Goal: Task Accomplishment & Management: Manage account settings

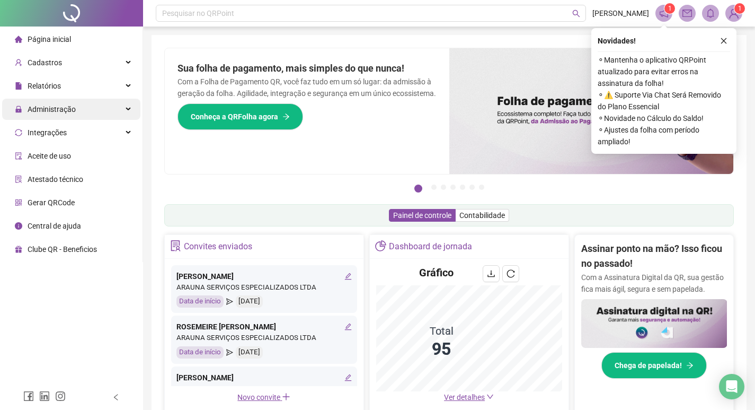
click at [101, 109] on div "Administração" at bounding box center [71, 109] width 138 height 21
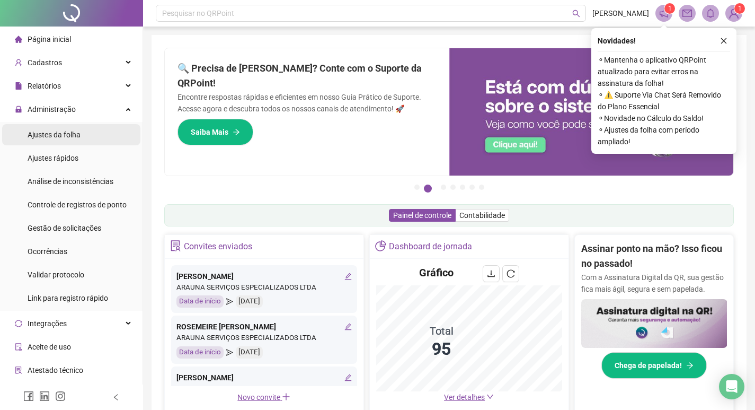
click at [87, 135] on li "Ajustes da folha" at bounding box center [71, 134] width 138 height 21
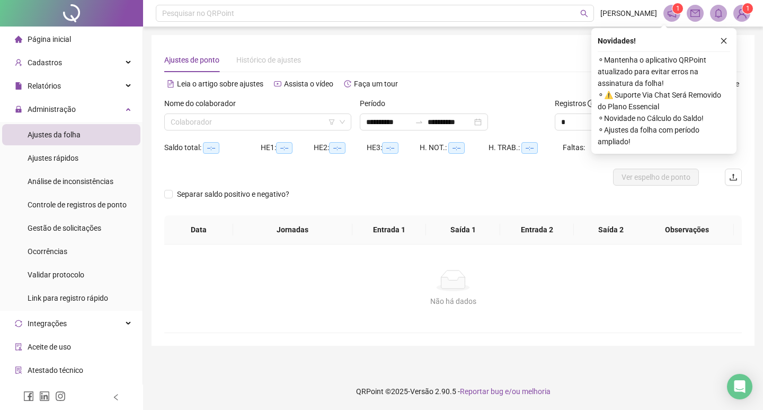
type input "**********"
click at [726, 41] on icon "close" at bounding box center [723, 40] width 7 height 7
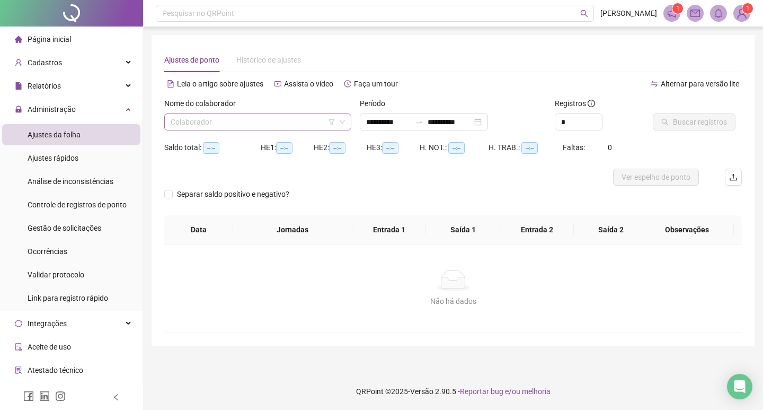
click at [251, 121] on input "search" at bounding box center [253, 122] width 165 height 16
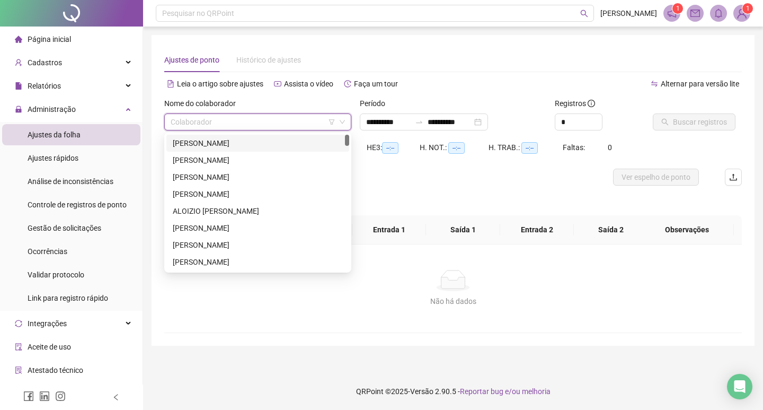
drag, startPoint x: 242, startPoint y: 143, endPoint x: 387, endPoint y: 140, distance: 145.2
click at [243, 141] on div "[PERSON_NAME]" at bounding box center [258, 143] width 170 height 12
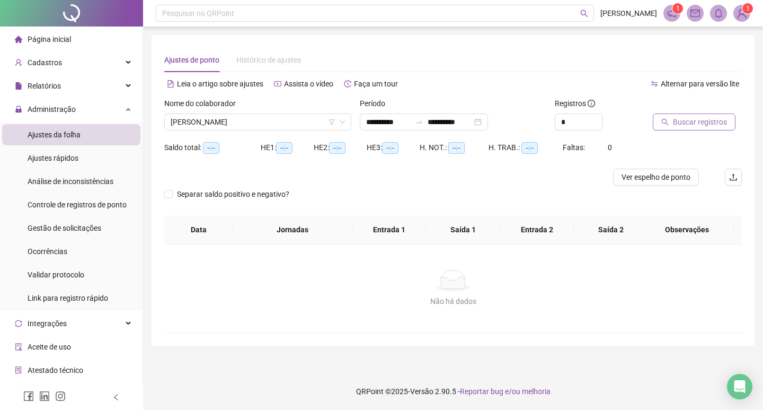
click at [696, 122] on span "Buscar registros" at bounding box center [700, 122] width 54 height 12
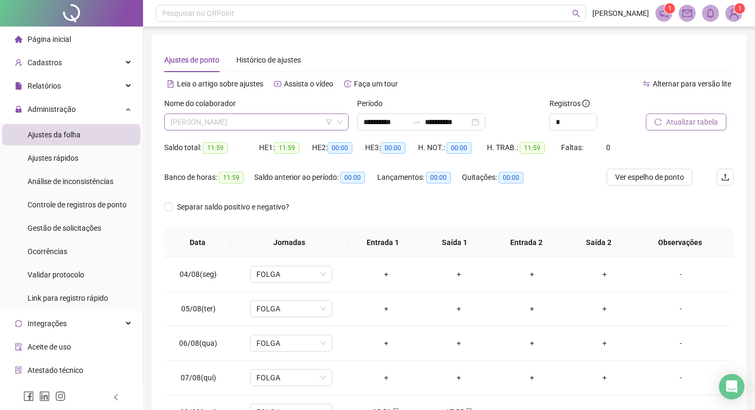
click at [287, 125] on span "[PERSON_NAME]" at bounding box center [257, 122] width 172 height 16
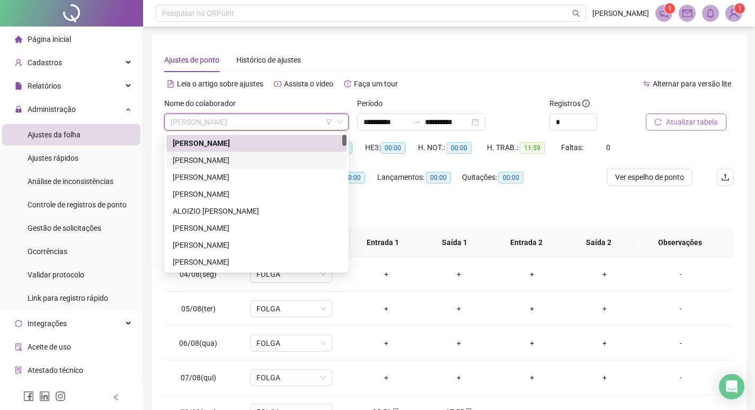
click at [278, 158] on div "[PERSON_NAME]" at bounding box center [256, 160] width 167 height 12
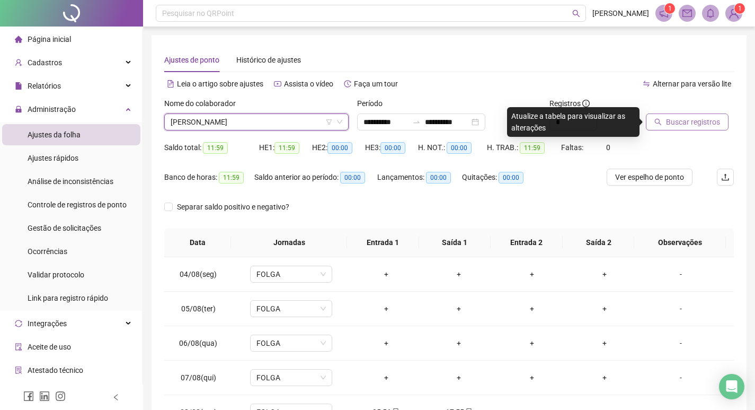
click at [711, 123] on span "Buscar registros" at bounding box center [693, 122] width 54 height 12
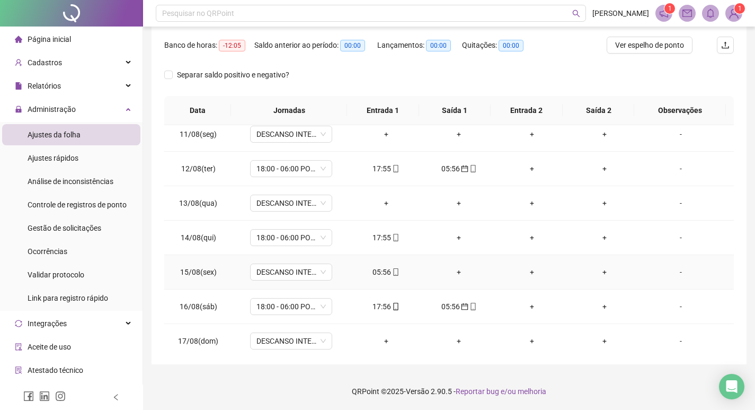
scroll to position [371, 0]
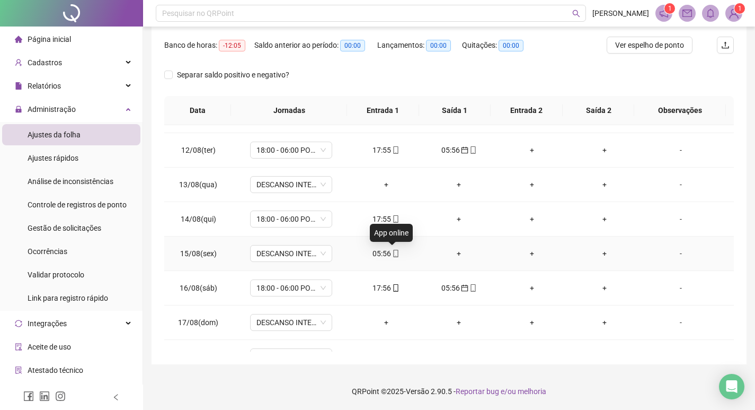
click at [392, 255] on icon "mobile" at bounding box center [395, 253] width 7 height 7
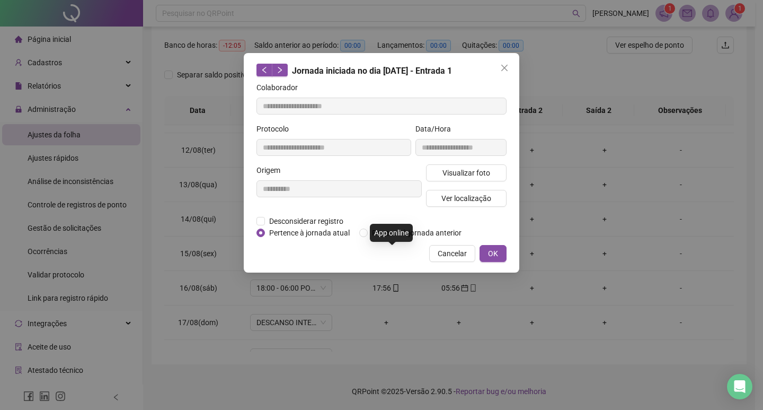
type input "**********"
click at [494, 252] on span "OK" at bounding box center [493, 253] width 10 height 12
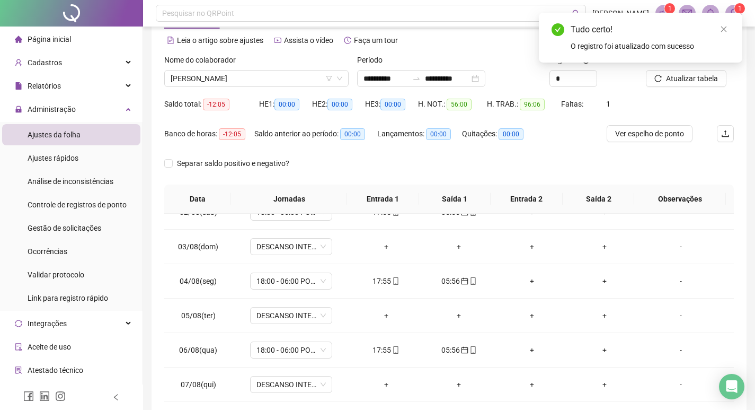
scroll to position [0, 0]
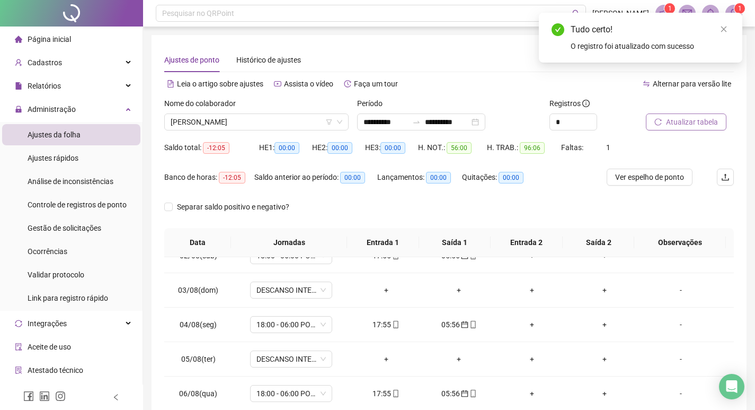
click at [686, 121] on span "Atualizar tabela" at bounding box center [692, 122] width 52 height 12
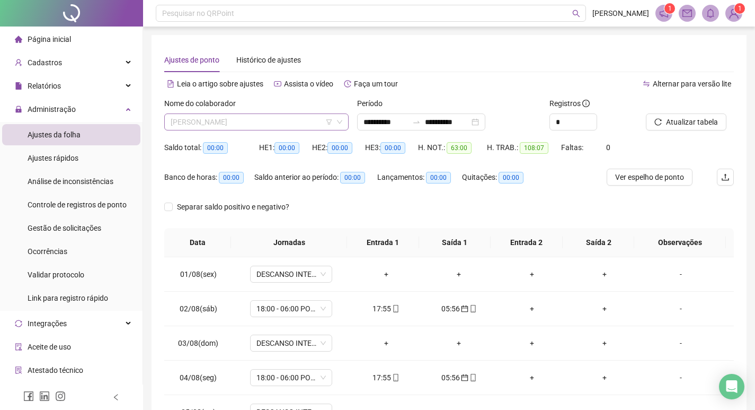
click at [293, 123] on span "[PERSON_NAME]" at bounding box center [257, 122] width 172 height 16
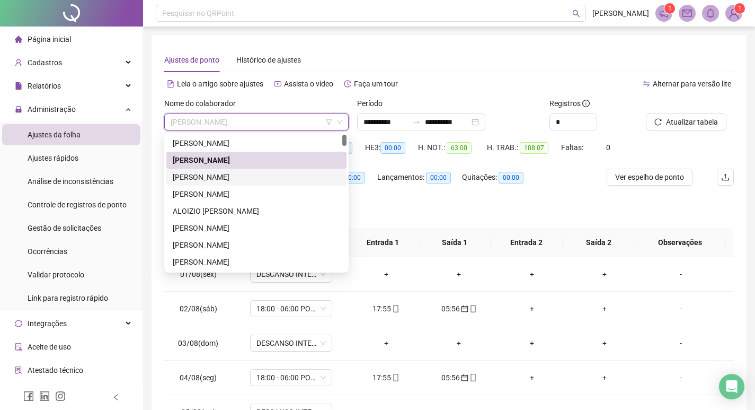
click at [271, 174] on div "[PERSON_NAME]" at bounding box center [256, 177] width 167 height 12
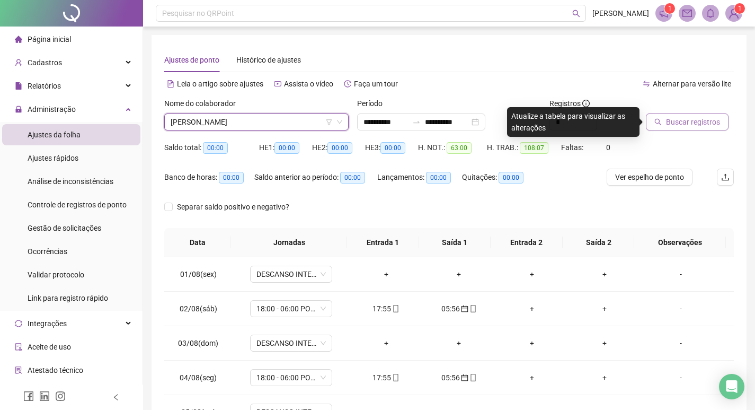
click at [686, 119] on span "Buscar registros" at bounding box center [693, 122] width 54 height 12
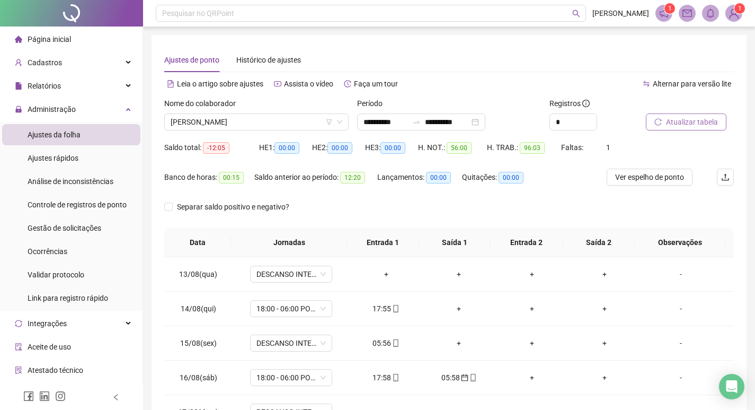
scroll to position [424, 0]
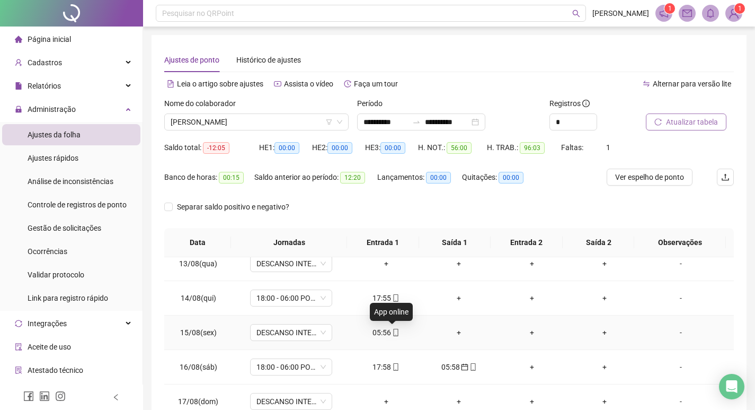
click at [393, 334] on icon "mobile" at bounding box center [395, 332] width 5 height 7
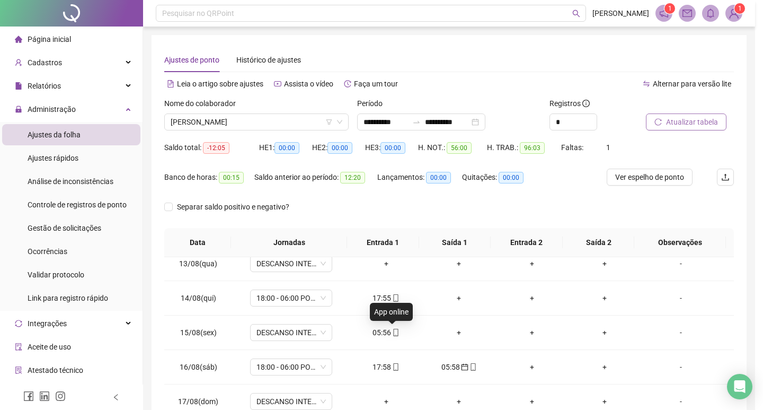
type input "**********"
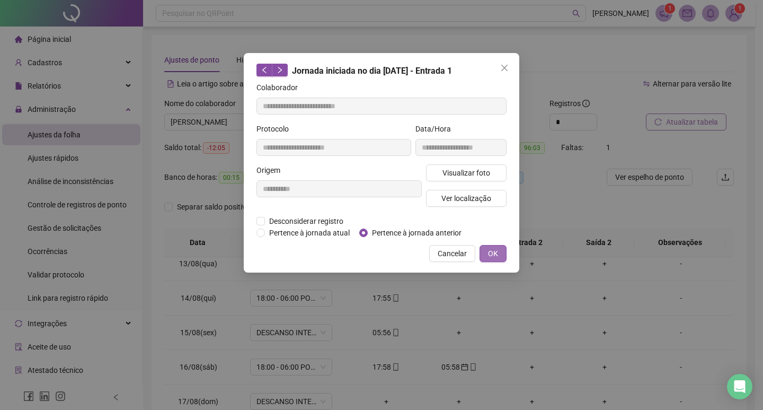
click at [499, 252] on button "OK" at bounding box center [493, 253] width 27 height 17
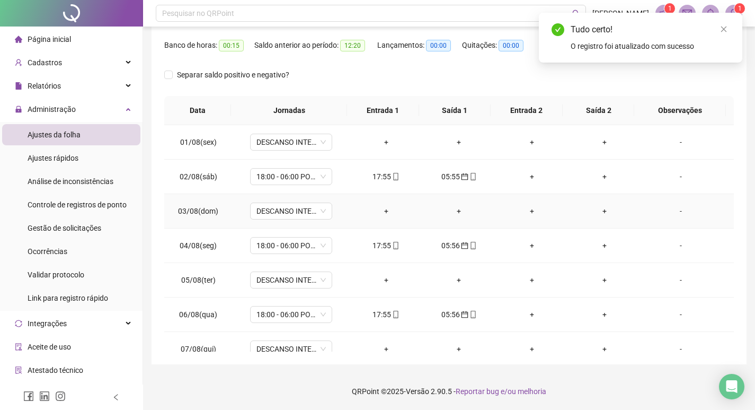
scroll to position [0, 0]
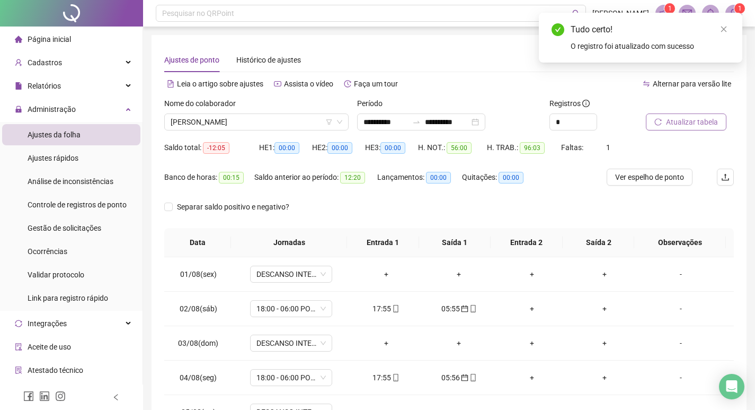
click at [687, 128] on button "Atualizar tabela" at bounding box center [686, 121] width 81 height 17
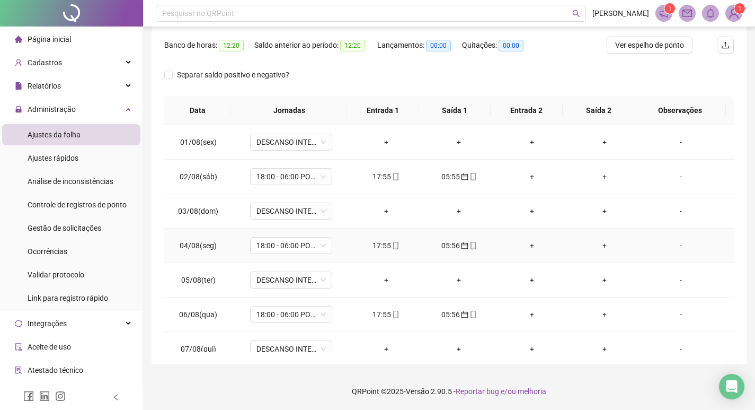
scroll to position [26, 0]
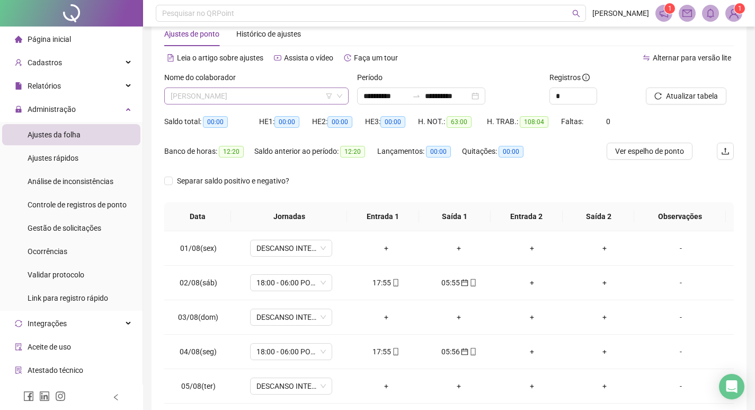
click at [301, 92] on span "[PERSON_NAME]" at bounding box center [257, 96] width 172 height 16
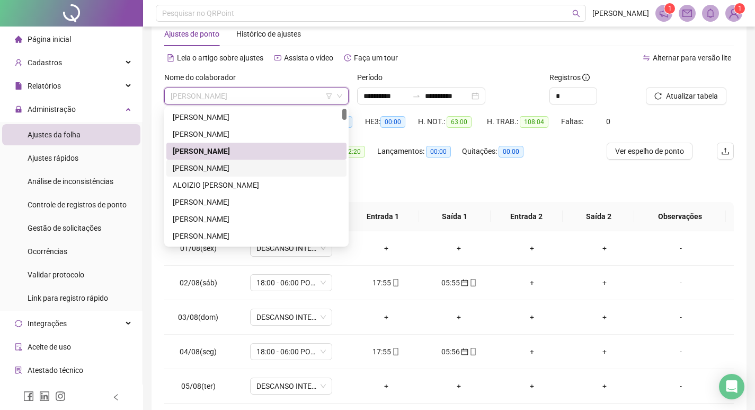
click at [268, 166] on div "[PERSON_NAME]" at bounding box center [256, 168] width 167 height 12
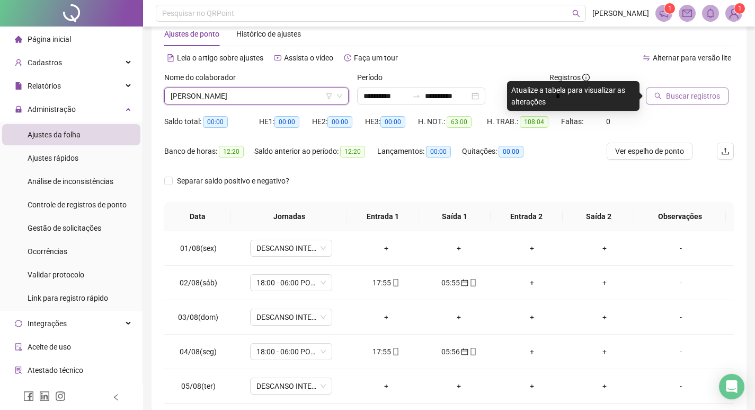
click at [697, 96] on span "Buscar registros" at bounding box center [693, 96] width 54 height 12
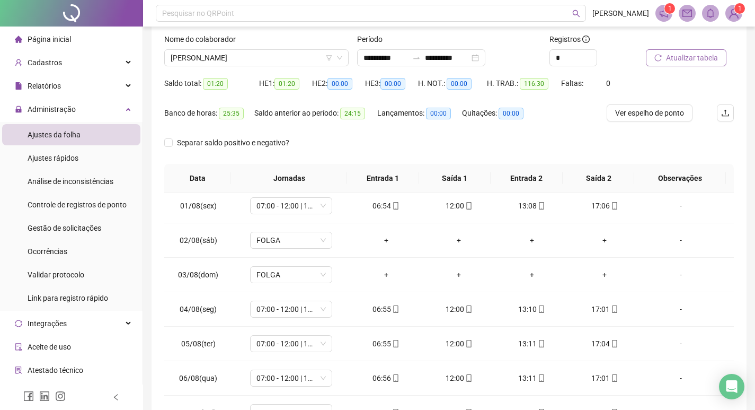
scroll to position [0, 0]
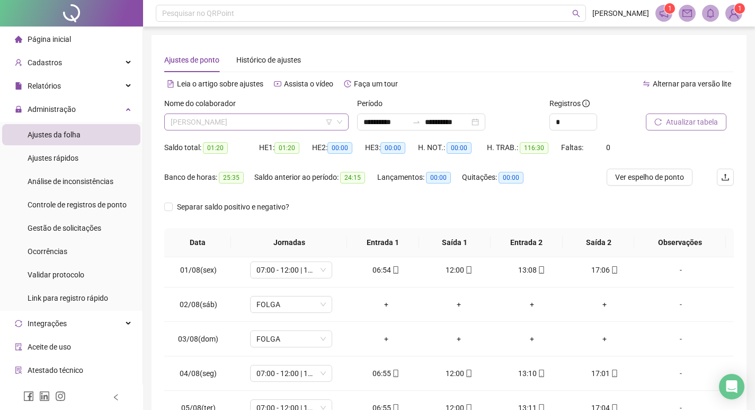
click at [286, 123] on span "[PERSON_NAME]" at bounding box center [257, 122] width 172 height 16
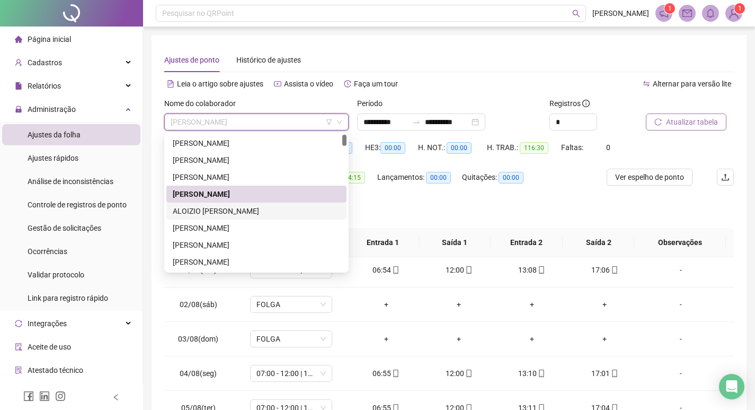
click at [264, 207] on div "ALOIZIO [PERSON_NAME]" at bounding box center [256, 211] width 167 height 12
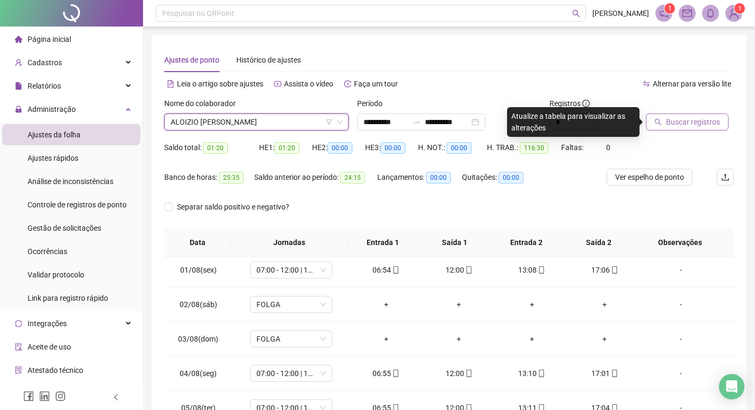
click at [703, 118] on span "Buscar registros" at bounding box center [693, 122] width 54 height 12
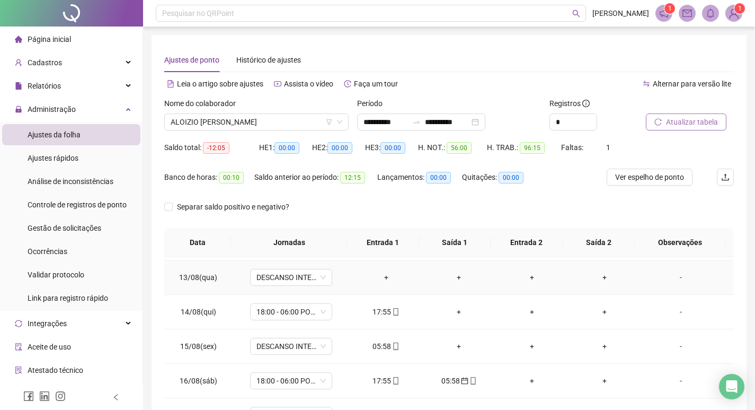
scroll to position [428, 0]
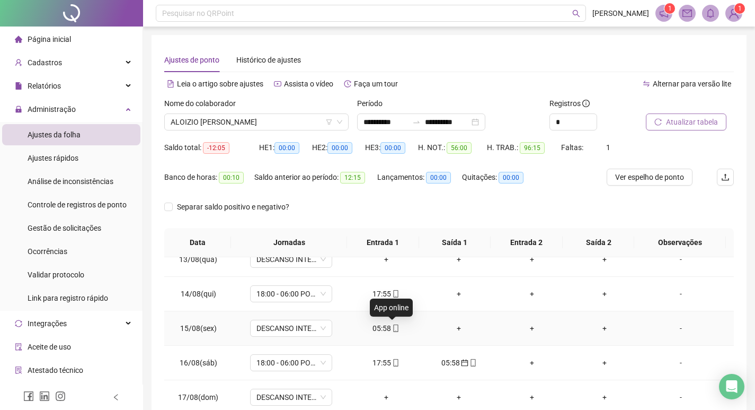
click at [393, 330] on icon "mobile" at bounding box center [395, 327] width 7 height 7
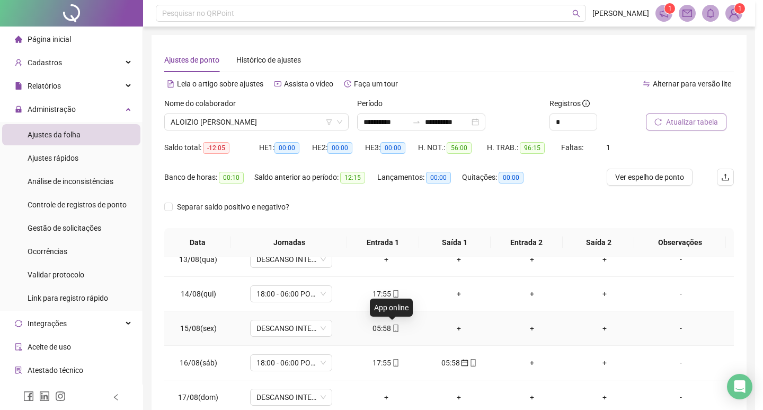
type input "**********"
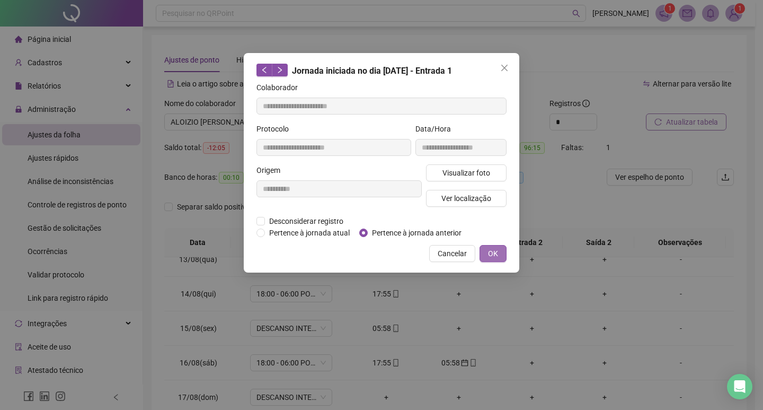
click at [493, 252] on span "OK" at bounding box center [493, 253] width 10 height 12
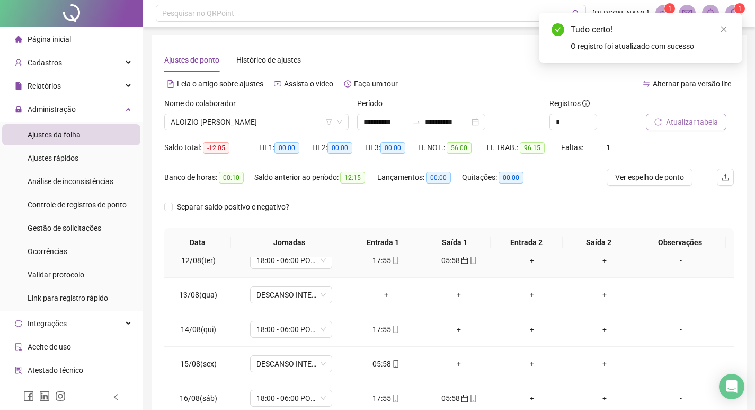
scroll to position [375, 0]
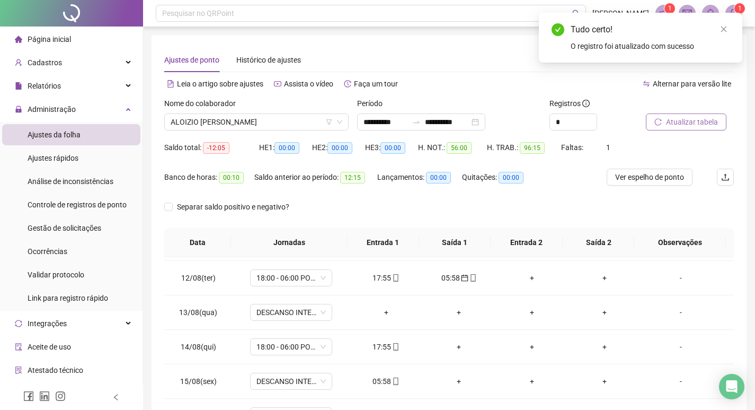
click at [697, 118] on span "Atualizar tabela" at bounding box center [692, 122] width 52 height 12
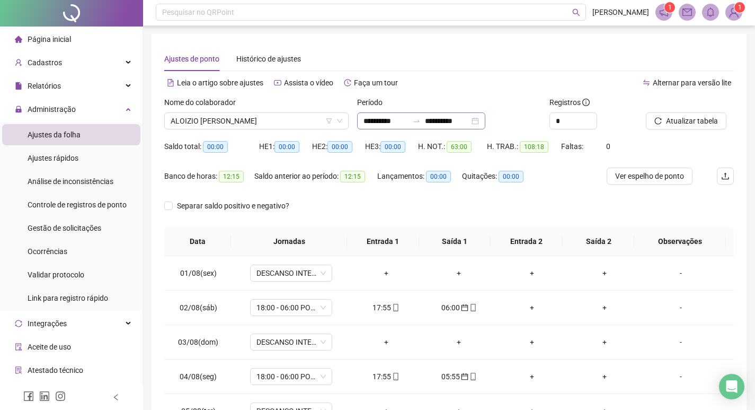
scroll to position [0, 0]
click at [278, 124] on span "ALOIZIO [PERSON_NAME]" at bounding box center [257, 122] width 172 height 16
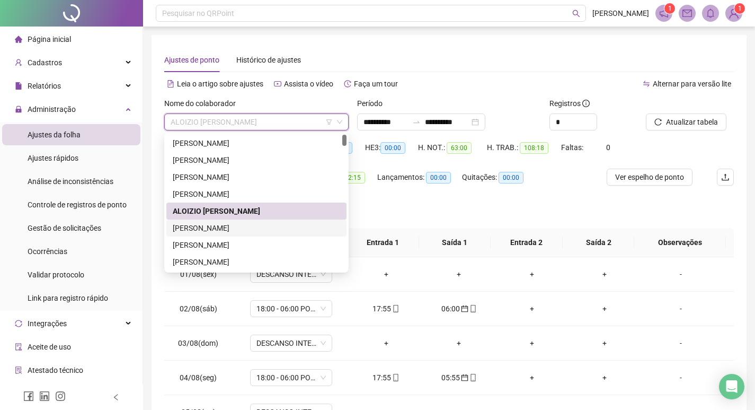
click at [257, 225] on div "[PERSON_NAME]" at bounding box center [256, 228] width 167 height 12
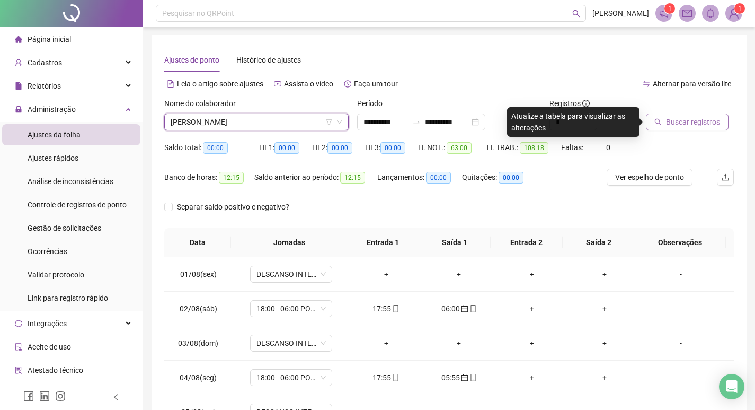
click at [689, 122] on span "Buscar registros" at bounding box center [693, 122] width 54 height 12
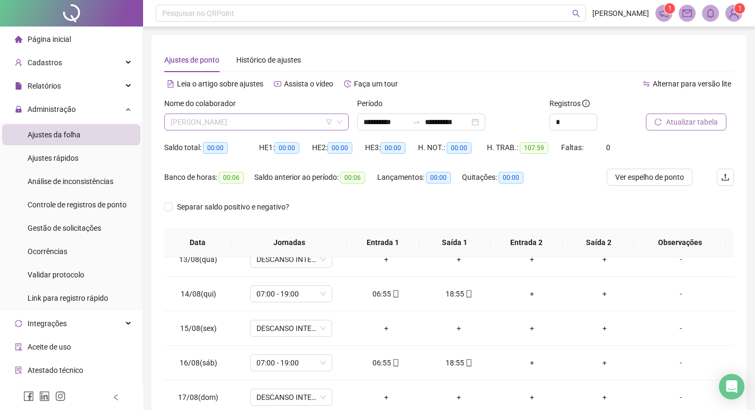
click at [274, 121] on span "[PERSON_NAME]" at bounding box center [257, 122] width 172 height 16
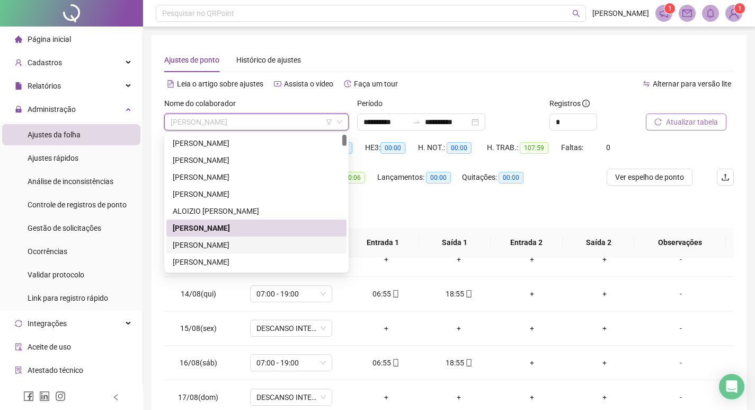
drag, startPoint x: 239, startPoint y: 244, endPoint x: 289, endPoint y: 209, distance: 60.9
click at [239, 244] on div "[PERSON_NAME]" at bounding box center [256, 245] width 167 height 12
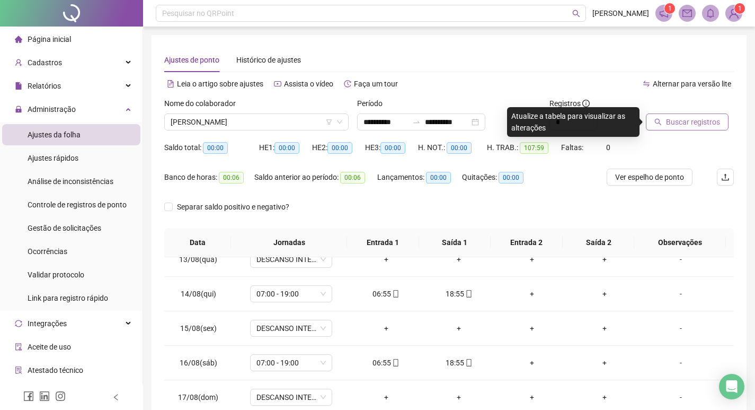
click at [691, 121] on span "Buscar registros" at bounding box center [693, 122] width 54 height 12
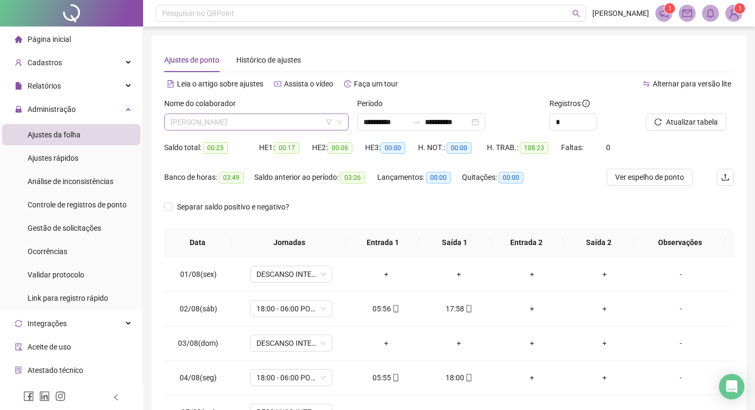
click at [268, 120] on span "[PERSON_NAME]" at bounding box center [257, 122] width 172 height 16
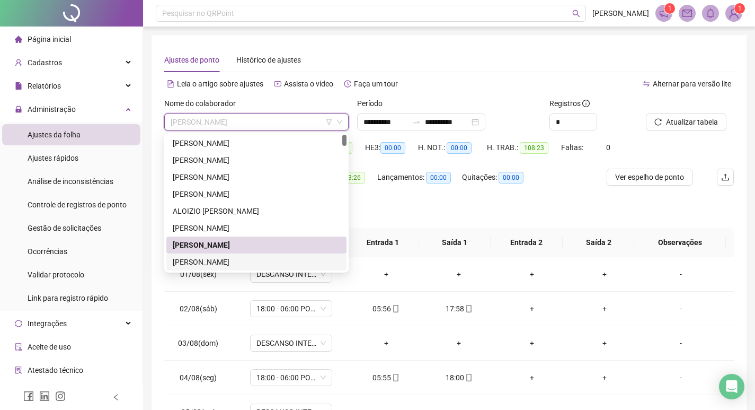
click at [238, 262] on div "[PERSON_NAME]" at bounding box center [256, 262] width 167 height 12
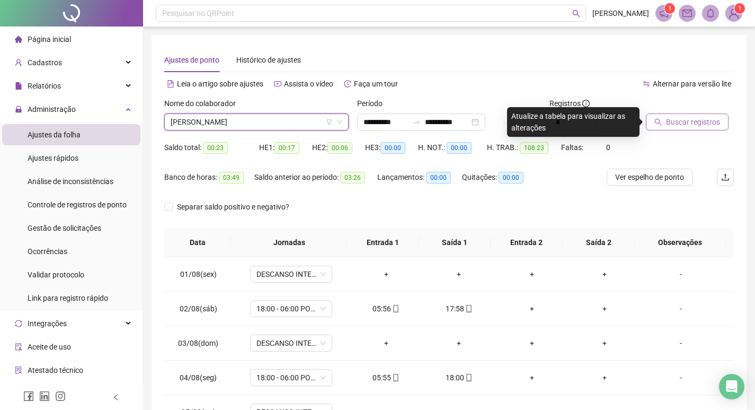
click at [692, 118] on span "Buscar registros" at bounding box center [693, 122] width 54 height 12
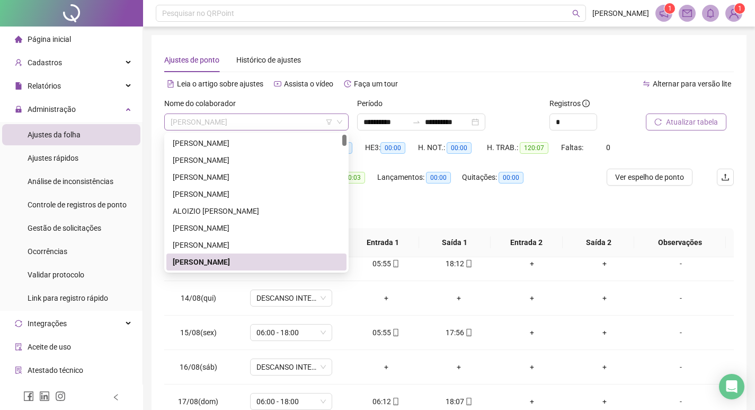
click at [283, 118] on span "[PERSON_NAME]" at bounding box center [257, 122] width 172 height 16
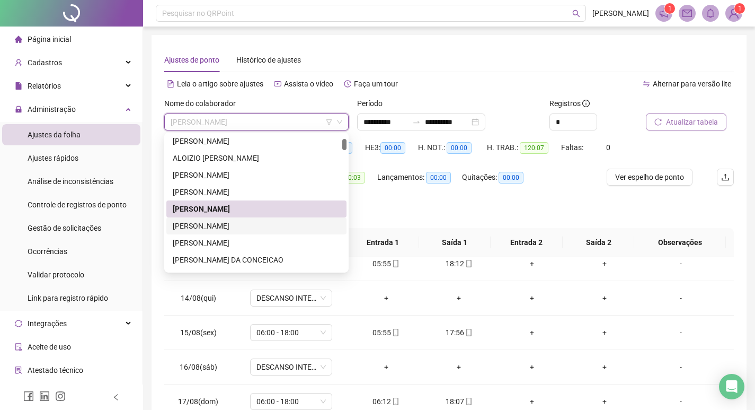
click at [243, 218] on div "[PERSON_NAME]" at bounding box center [256, 225] width 180 height 17
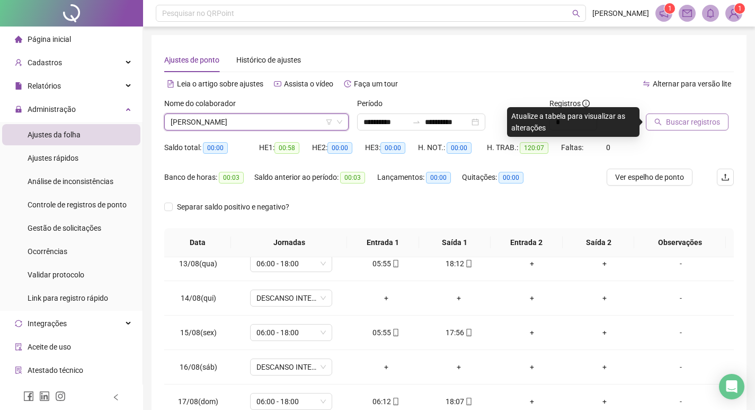
click at [677, 118] on span "Buscar registros" at bounding box center [693, 122] width 54 height 12
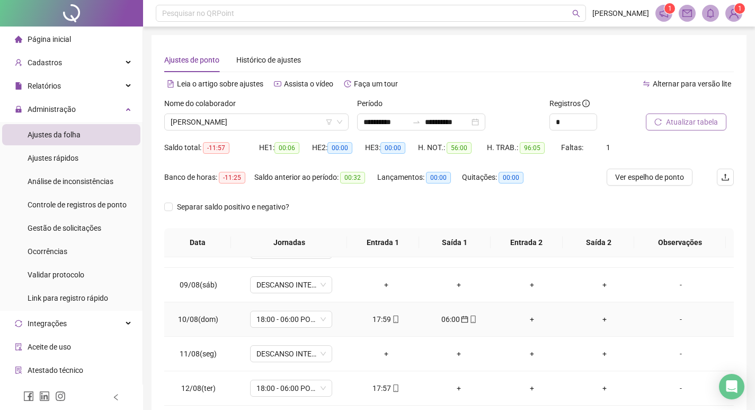
scroll to position [318, 0]
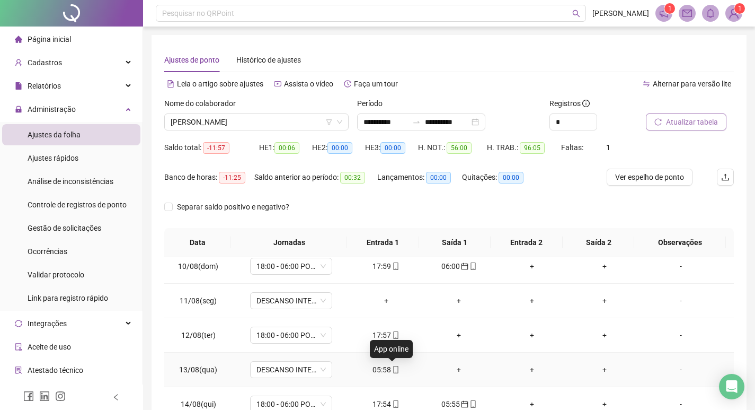
click at [392, 371] on icon "mobile" at bounding box center [395, 369] width 7 height 7
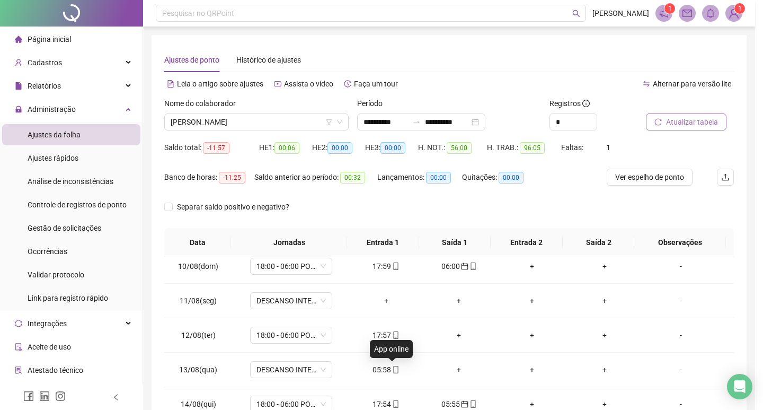
type input "**********"
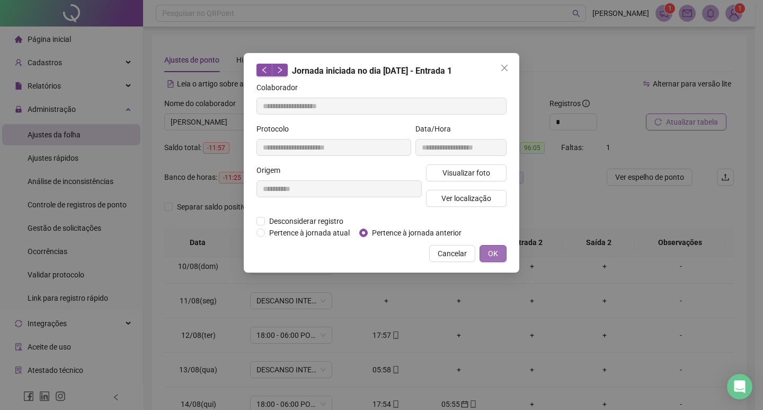
click at [493, 254] on span "OK" at bounding box center [493, 253] width 10 height 12
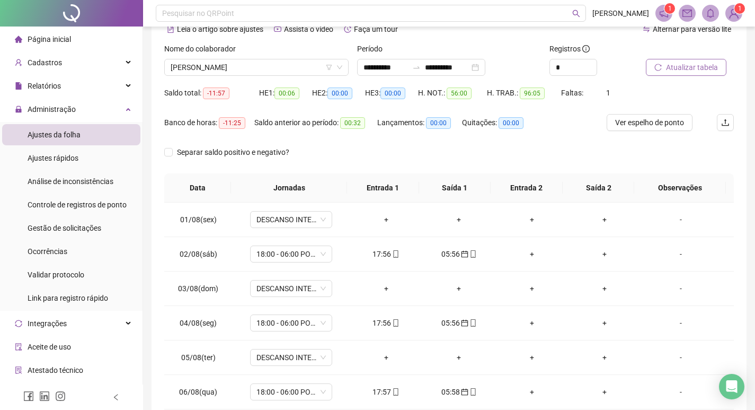
scroll to position [0, 0]
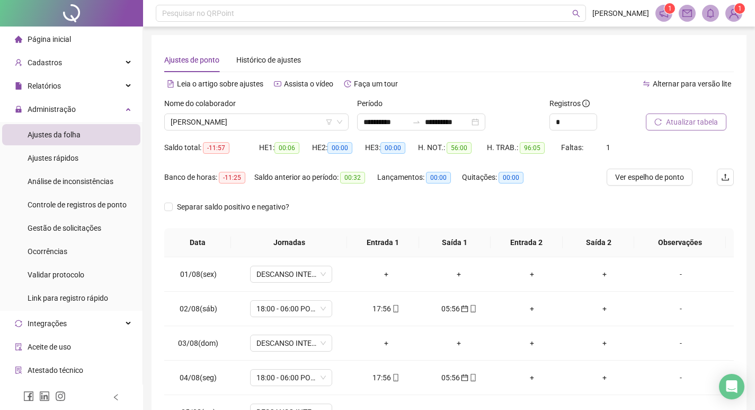
click at [671, 118] on span "Atualizar tabela" at bounding box center [692, 122] width 52 height 12
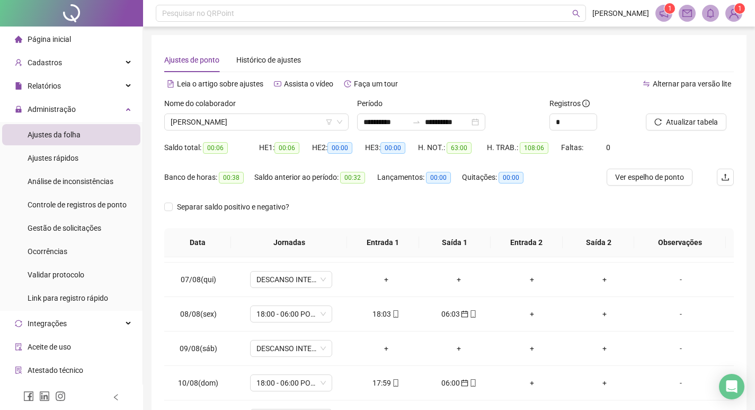
scroll to position [163, 0]
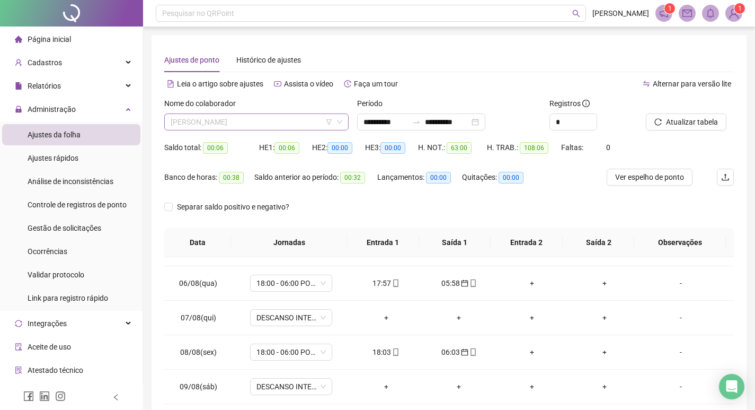
click at [261, 122] on span "[PERSON_NAME]" at bounding box center [257, 122] width 172 height 16
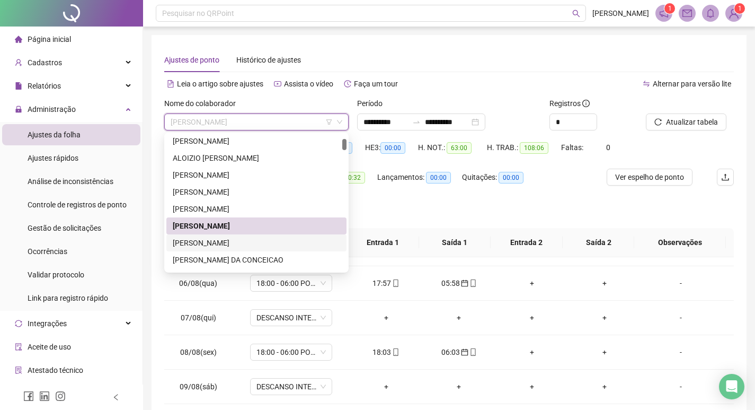
click at [257, 242] on div "[PERSON_NAME]" at bounding box center [256, 243] width 167 height 12
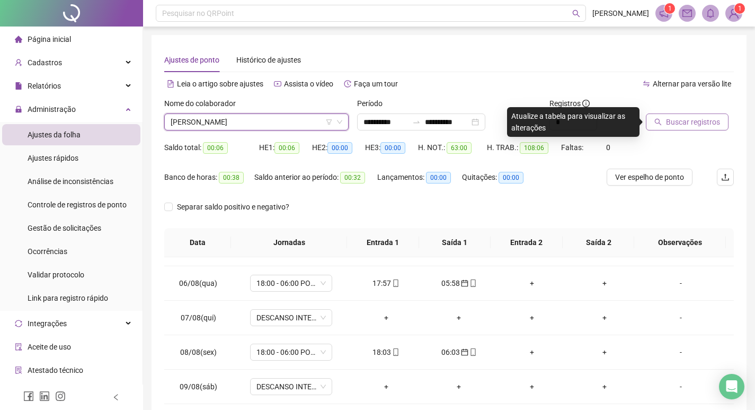
click at [671, 120] on span "Buscar registros" at bounding box center [693, 122] width 54 height 12
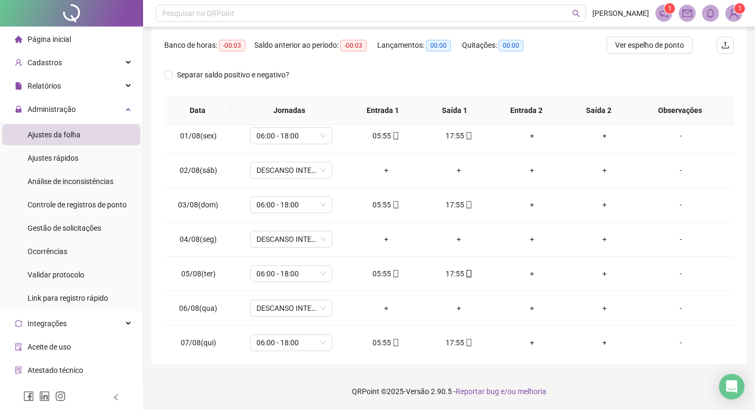
scroll to position [4, 0]
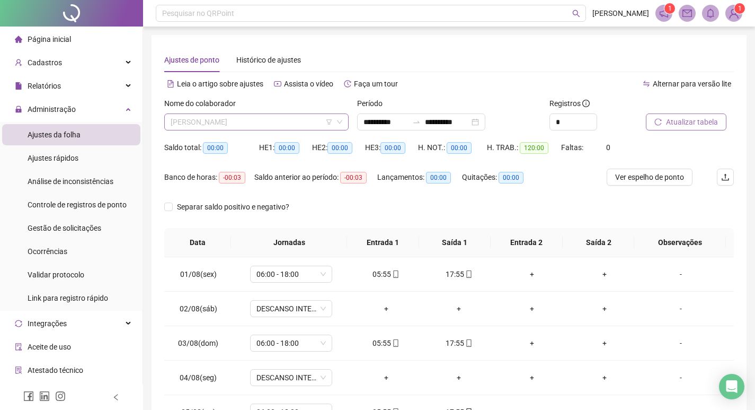
click at [273, 123] on span "[PERSON_NAME]" at bounding box center [257, 122] width 172 height 16
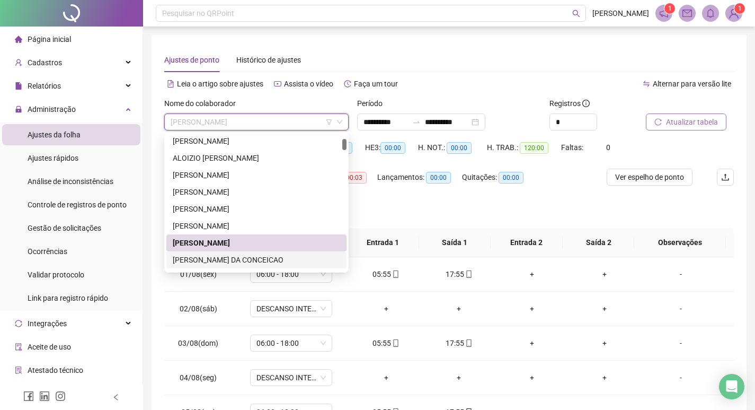
click at [254, 261] on div "[PERSON_NAME] DA CONCEICAO" at bounding box center [256, 260] width 167 height 12
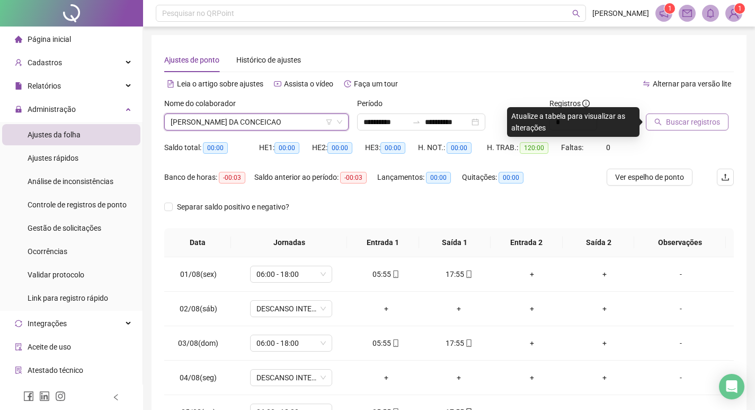
click at [690, 120] on span "Buscar registros" at bounding box center [693, 122] width 54 height 12
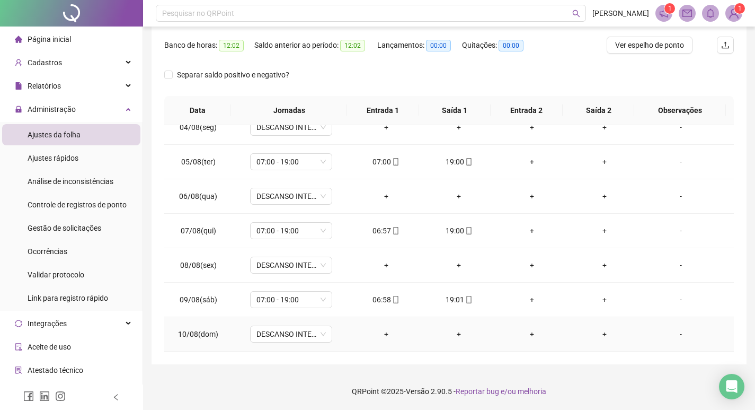
scroll to position [23, 0]
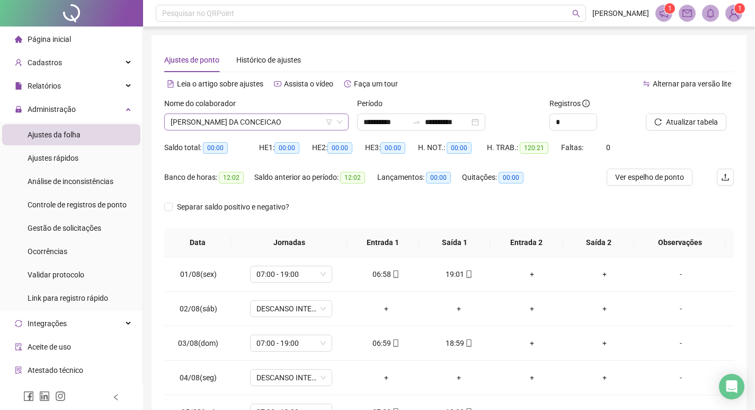
click at [298, 121] on span "[PERSON_NAME] DA CONCEICAO" at bounding box center [257, 122] width 172 height 16
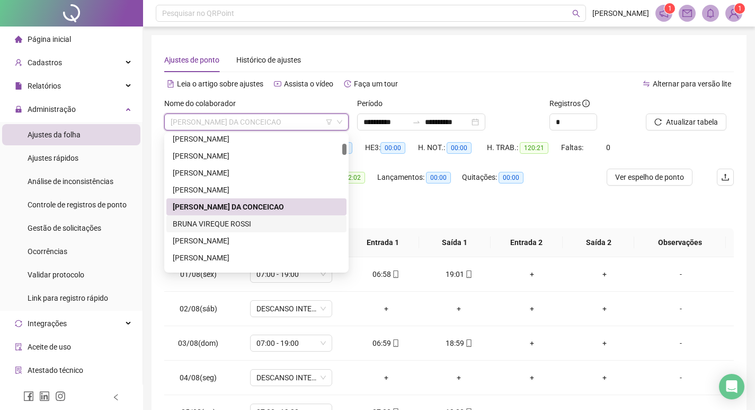
click at [255, 221] on div "BRUNA VIREQUE ROSSI" at bounding box center [256, 224] width 167 height 12
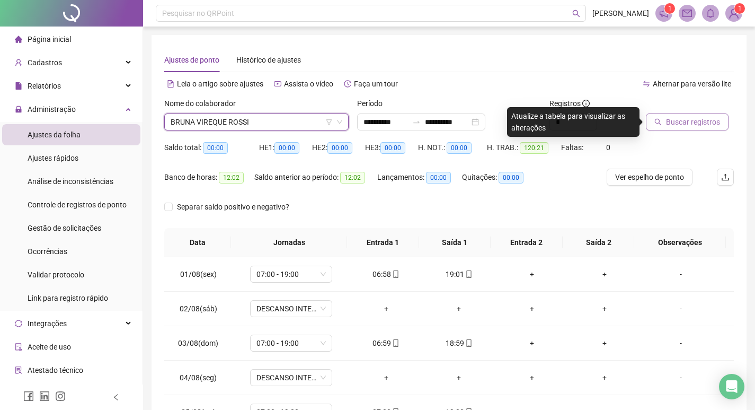
click at [686, 120] on span "Buscar registros" at bounding box center [693, 122] width 54 height 12
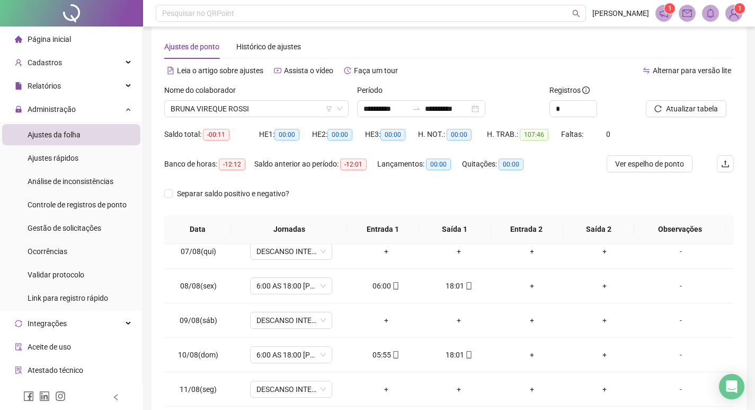
scroll to position [0, 0]
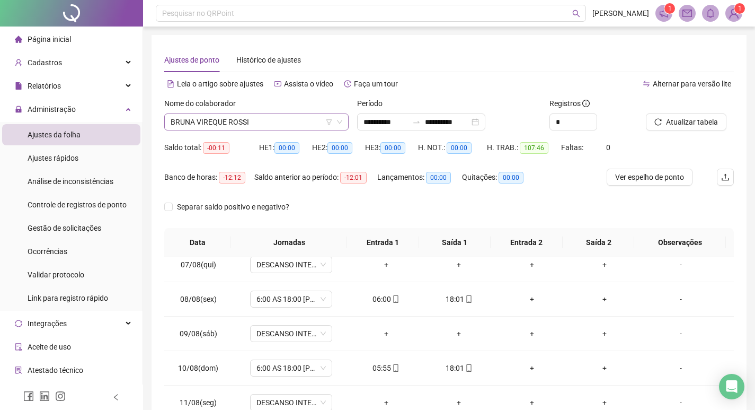
click at [256, 121] on span "BRUNA VIREQUE ROSSI" at bounding box center [257, 122] width 172 height 16
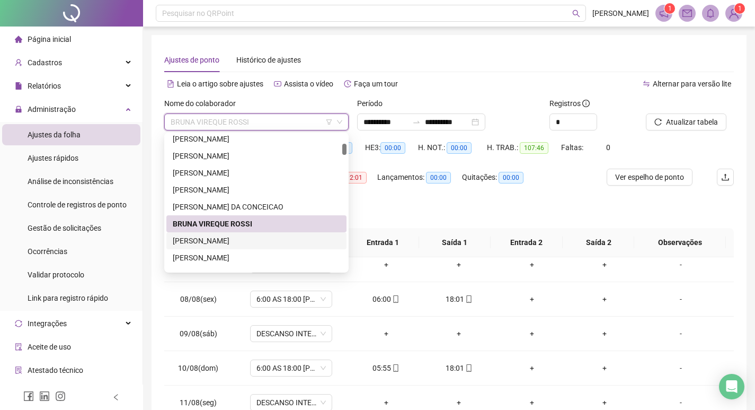
click at [251, 241] on div "[PERSON_NAME]" at bounding box center [256, 241] width 167 height 12
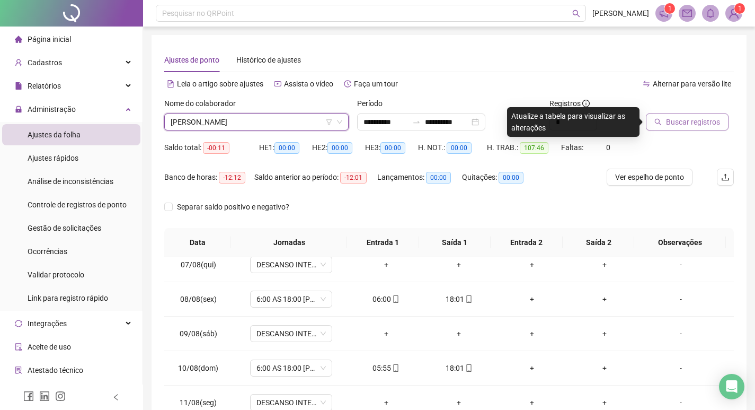
click at [699, 121] on span "Buscar registros" at bounding box center [693, 122] width 54 height 12
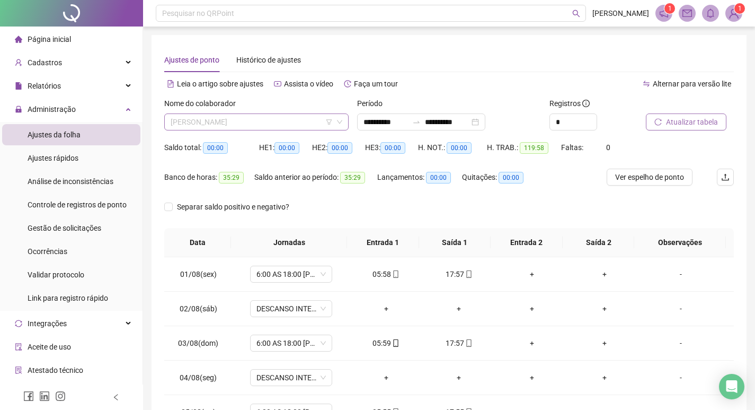
drag, startPoint x: 272, startPoint y: 121, endPoint x: 270, endPoint y: 130, distance: 8.7
click at [272, 122] on span "[PERSON_NAME]" at bounding box center [257, 122] width 172 height 16
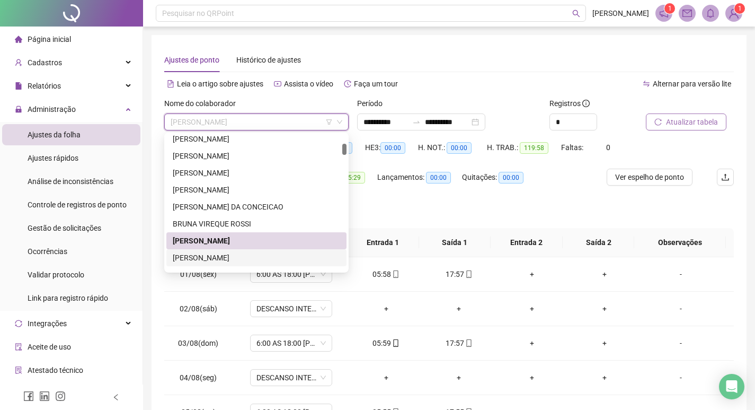
click at [250, 259] on div "[PERSON_NAME]" at bounding box center [256, 258] width 167 height 12
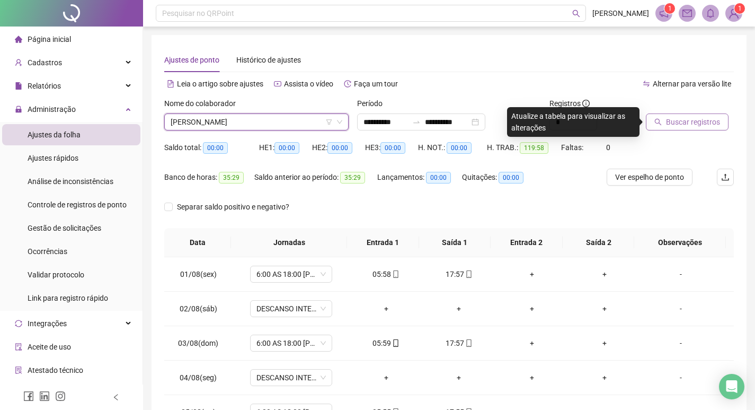
click at [686, 120] on span "Buscar registros" at bounding box center [693, 122] width 54 height 12
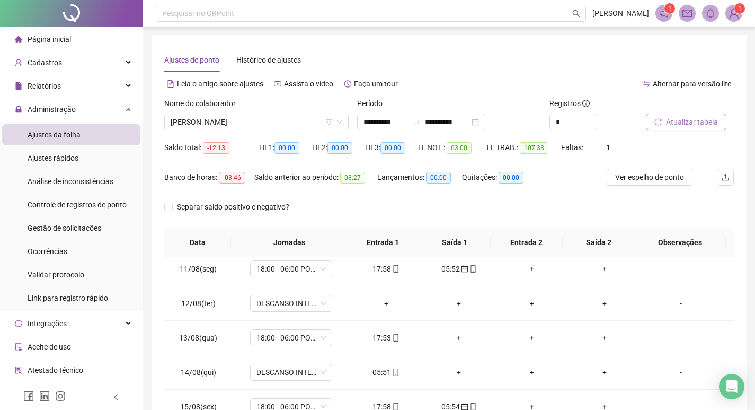
scroll to position [371, 0]
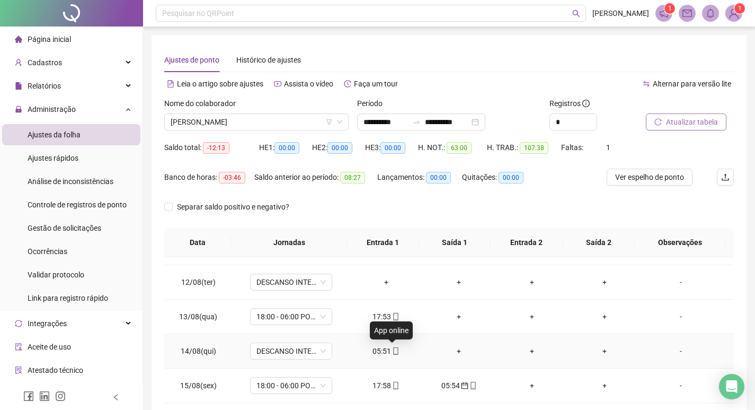
click at [393, 355] on span at bounding box center [395, 351] width 8 height 8
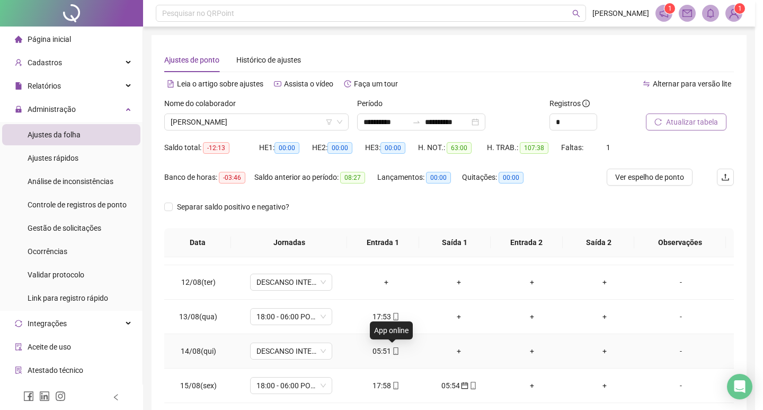
type input "**********"
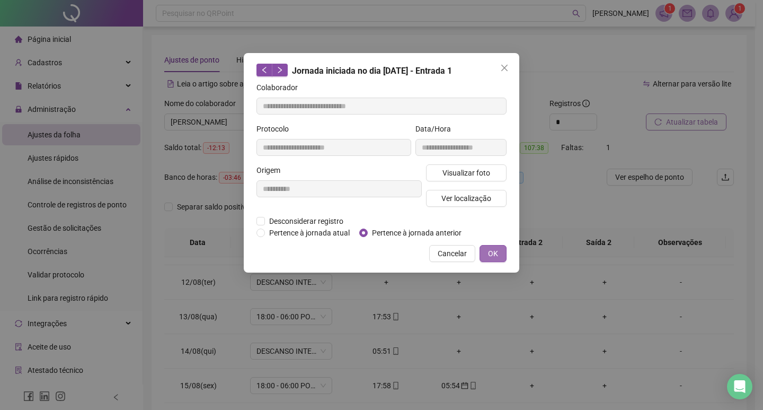
click at [498, 250] on span "OK" at bounding box center [493, 253] width 10 height 12
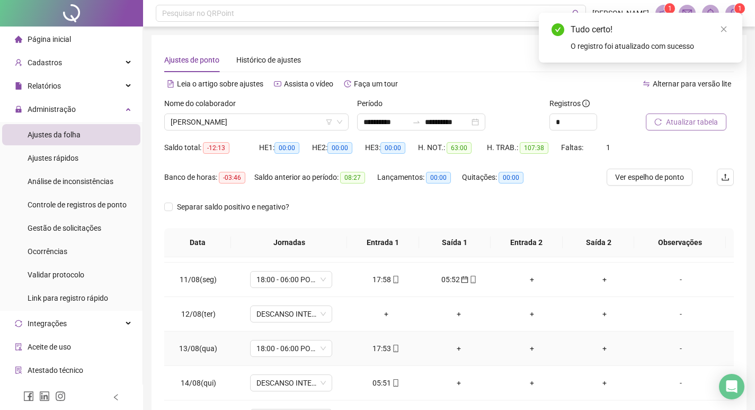
scroll to position [110, 0]
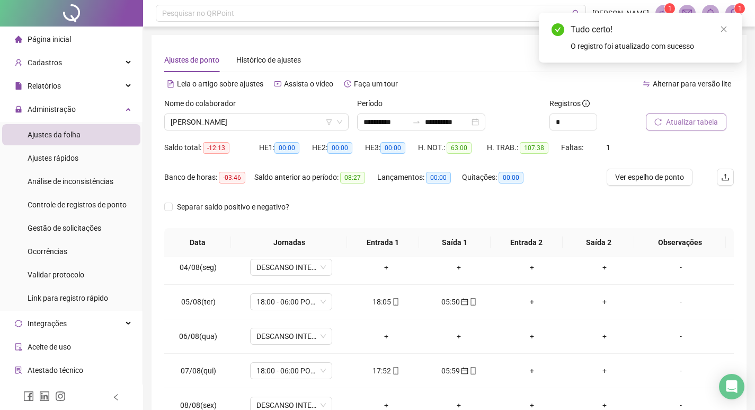
click at [673, 120] on span "Atualizar tabela" at bounding box center [692, 122] width 52 height 12
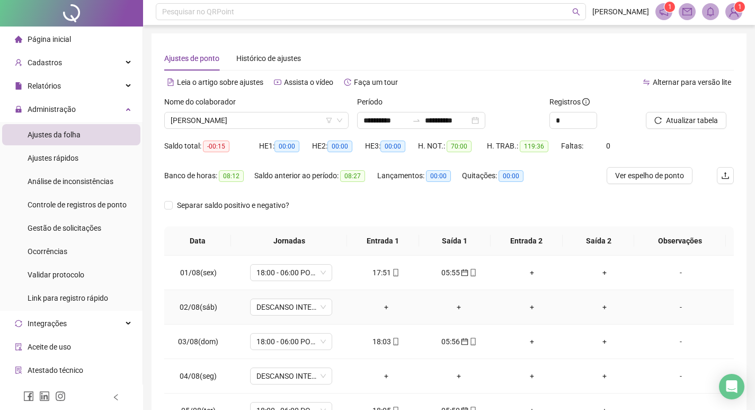
scroll to position [0, 0]
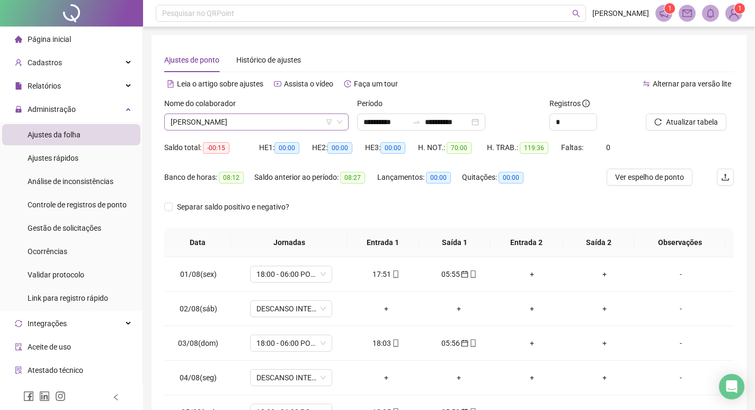
click at [294, 125] on span "[PERSON_NAME]" at bounding box center [257, 122] width 172 height 16
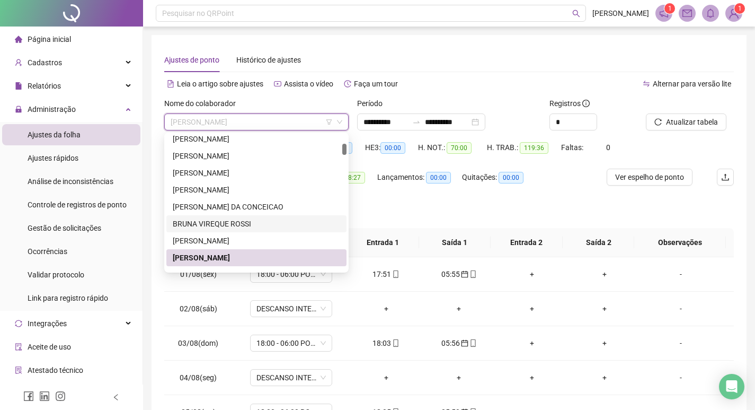
scroll to position [159, 0]
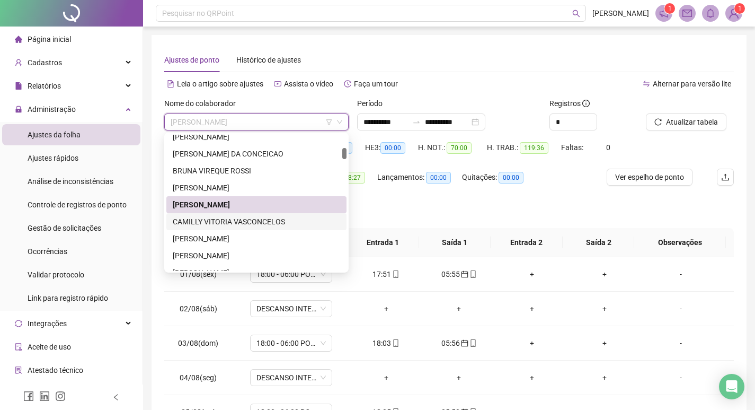
click at [256, 220] on div "CAMILLY VITORIA VASCONCELOS" at bounding box center [256, 222] width 167 height 12
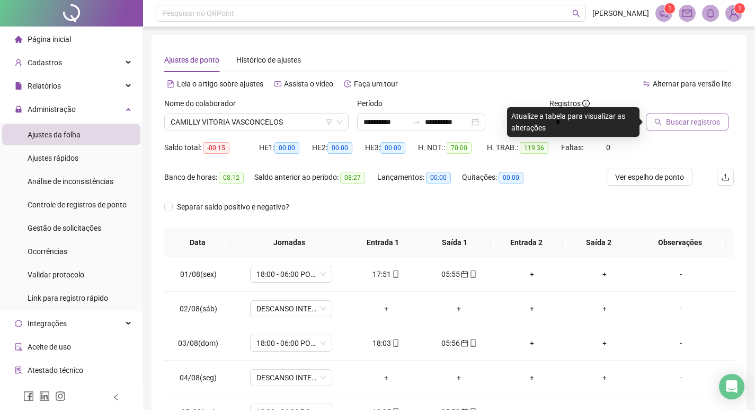
click at [695, 121] on span "Buscar registros" at bounding box center [693, 122] width 54 height 12
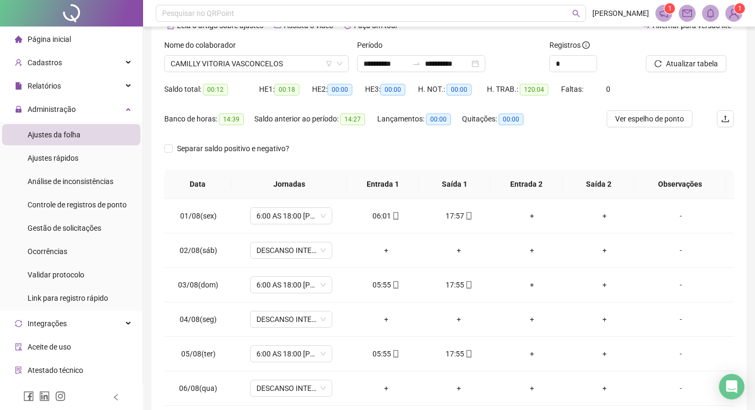
scroll to position [0, 0]
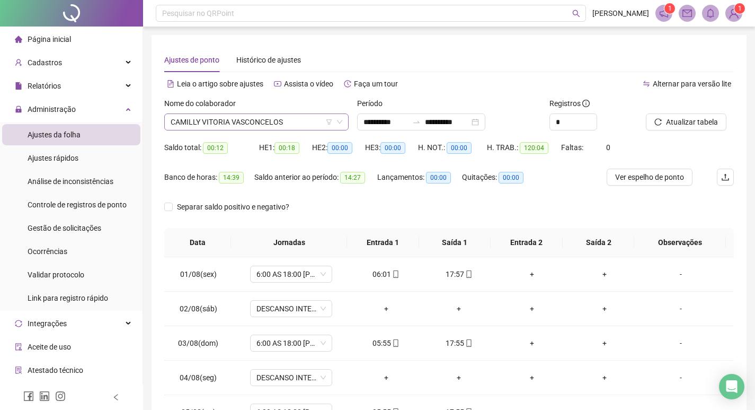
click at [282, 122] on span "CAMILLY VITORIA VASCONCELOS" at bounding box center [257, 122] width 172 height 16
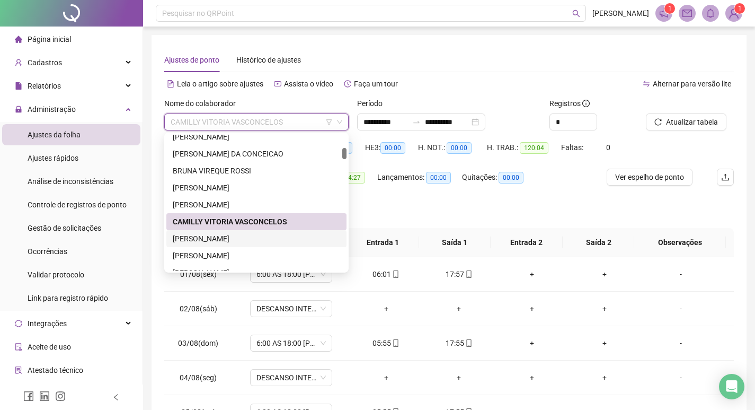
click at [256, 238] on div "[PERSON_NAME]" at bounding box center [256, 239] width 167 height 12
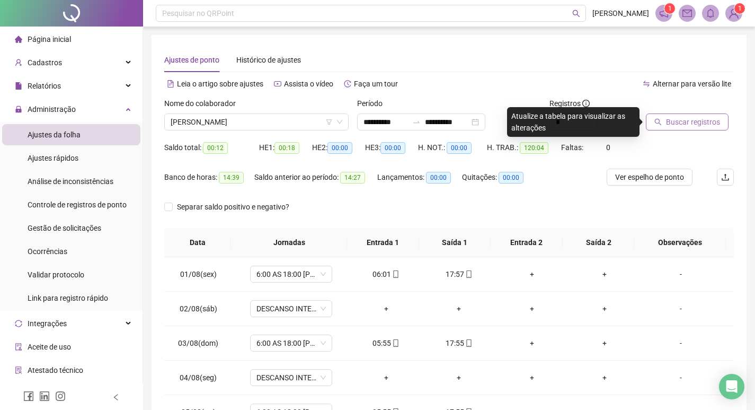
click at [694, 122] on span "Buscar registros" at bounding box center [693, 122] width 54 height 12
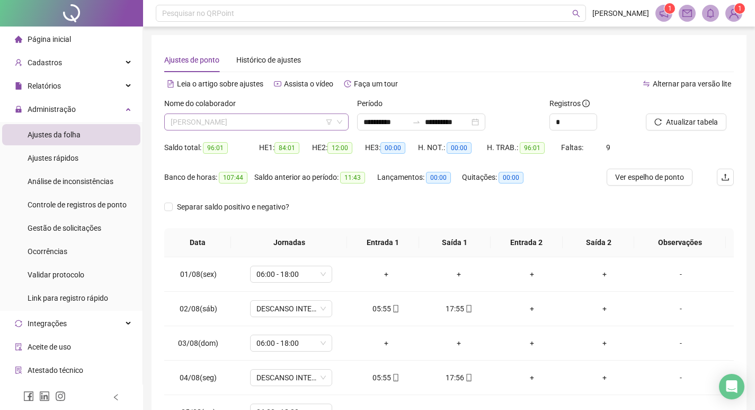
click at [277, 123] on span "[PERSON_NAME]" at bounding box center [257, 122] width 172 height 16
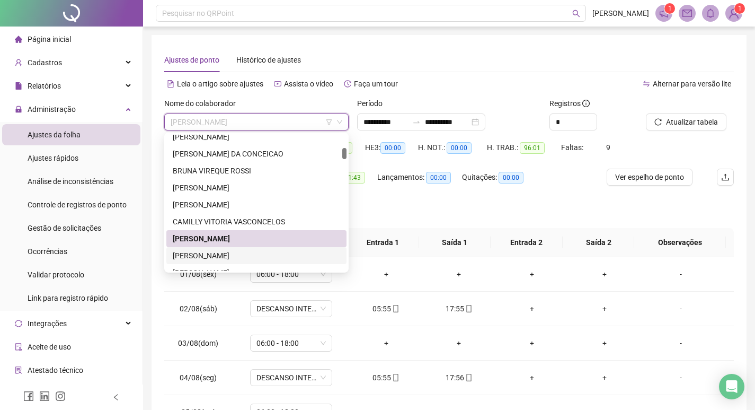
click at [256, 250] on div "[PERSON_NAME]" at bounding box center [256, 256] width 167 height 12
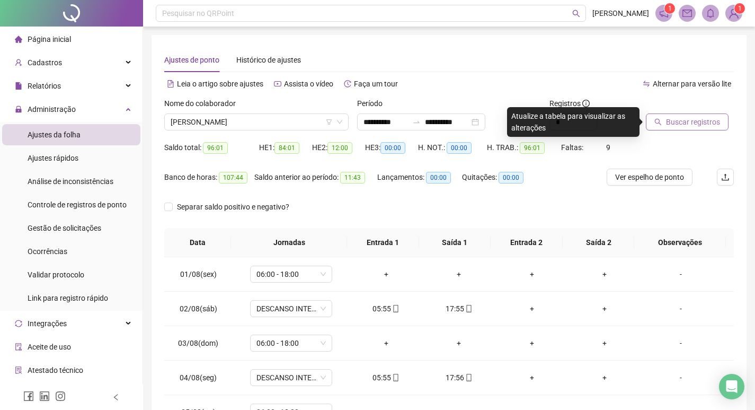
click at [703, 119] on span "Buscar registros" at bounding box center [693, 122] width 54 height 12
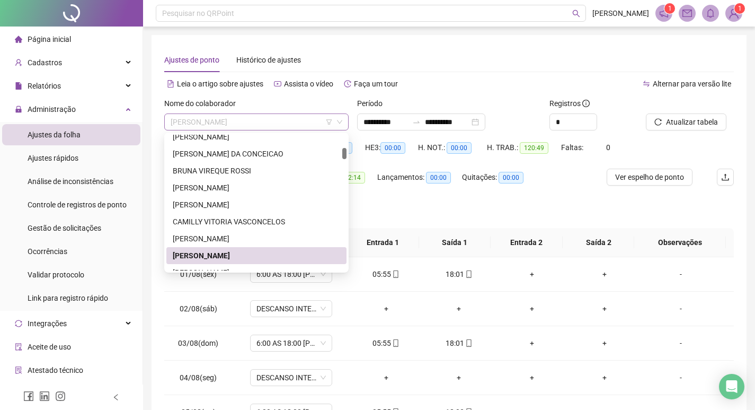
click at [283, 120] on span "[PERSON_NAME]" at bounding box center [257, 122] width 172 height 16
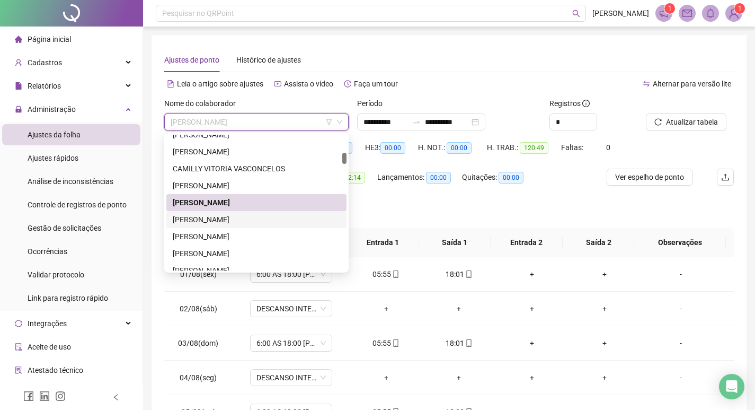
click at [262, 214] on div "[PERSON_NAME]" at bounding box center [256, 220] width 167 height 12
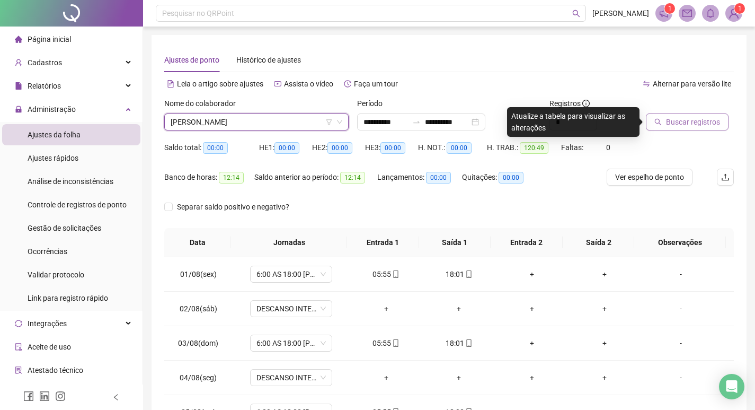
click at [686, 122] on span "Buscar registros" at bounding box center [693, 122] width 54 height 12
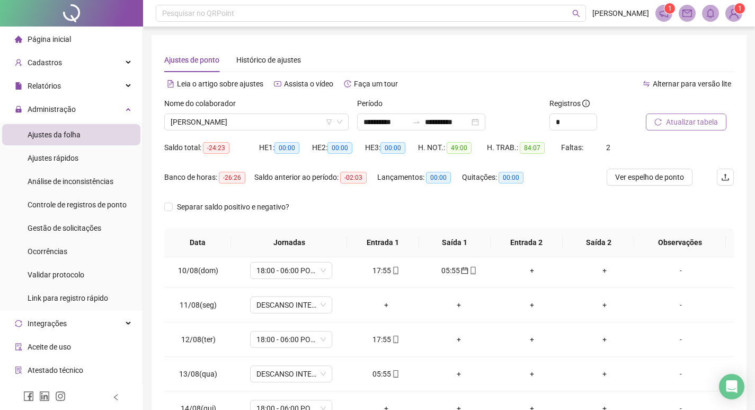
scroll to position [318, 0]
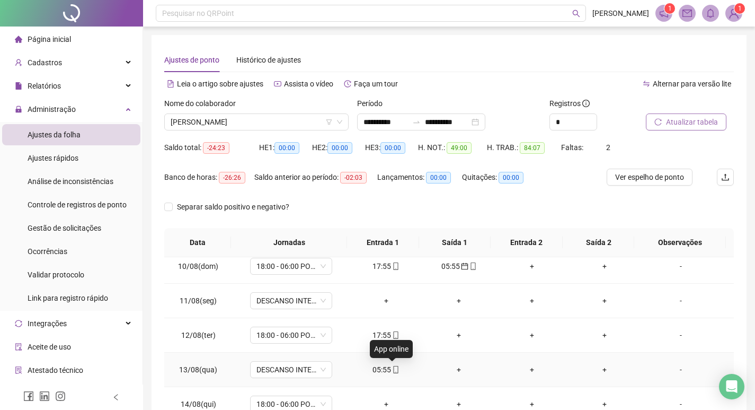
click at [394, 369] on icon "mobile" at bounding box center [395, 369] width 5 height 7
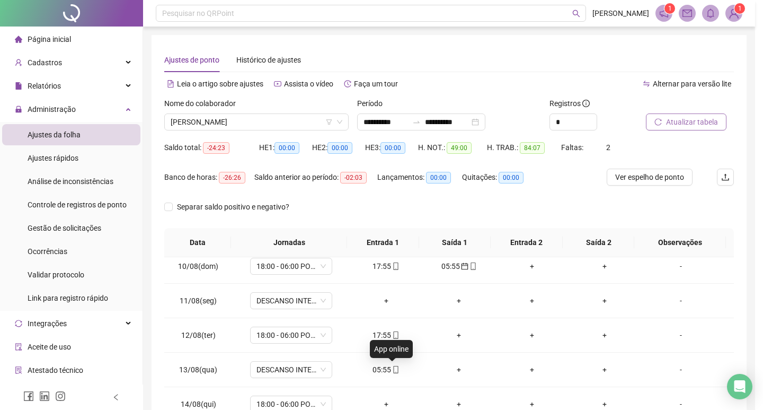
type input "**********"
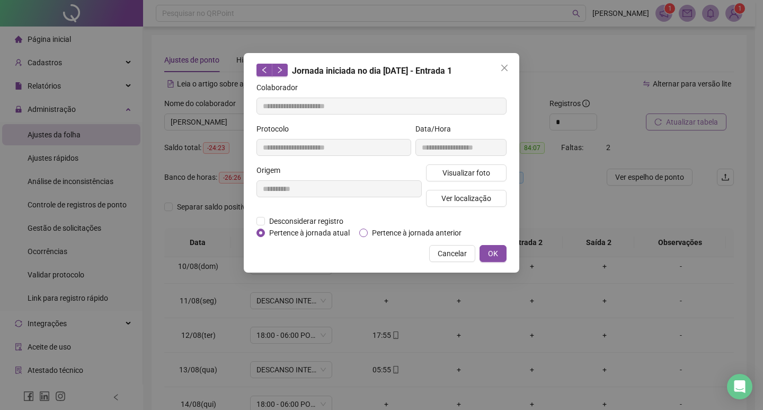
click at [367, 235] on label "Pertence à jornada anterior" at bounding box center [412, 233] width 107 height 12
click at [494, 254] on span "OK" at bounding box center [493, 253] width 10 height 12
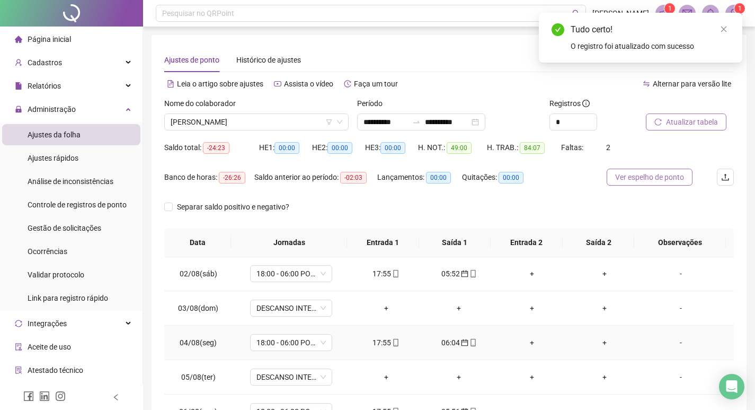
scroll to position [4, 0]
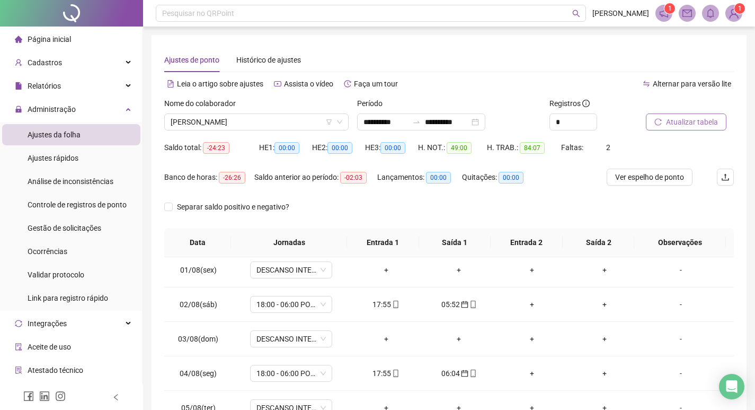
click at [697, 124] on span "Atualizar tabela" at bounding box center [692, 122] width 52 height 12
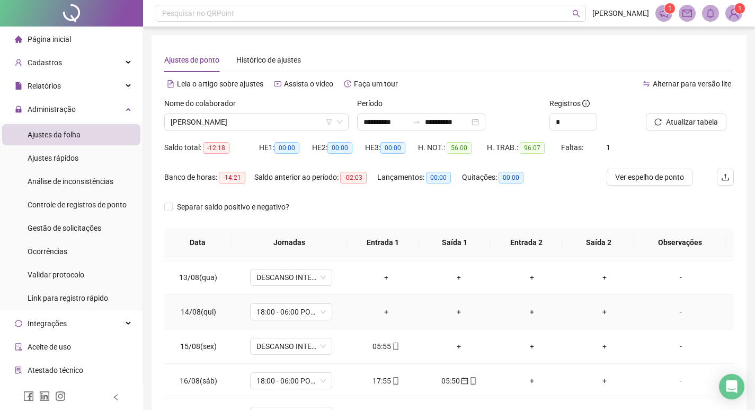
scroll to position [428, 0]
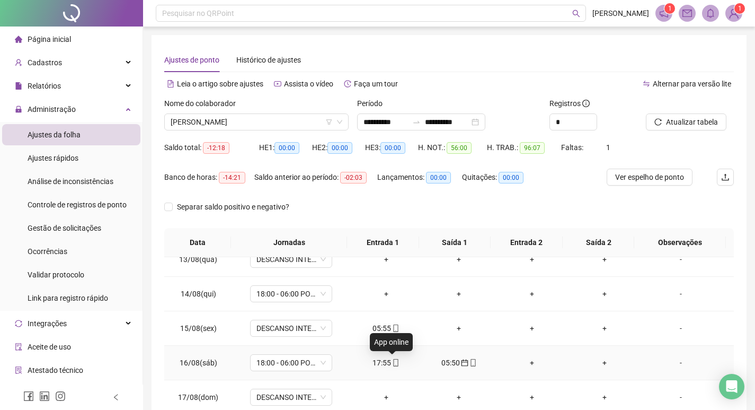
click at [394, 364] on icon "mobile" at bounding box center [395, 362] width 7 height 7
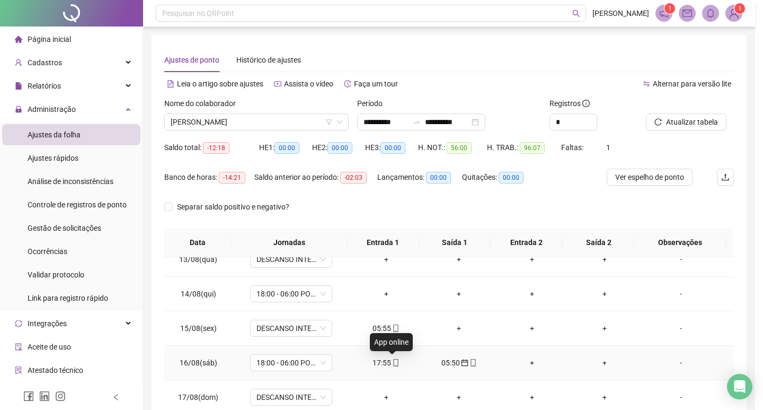
type input "**********"
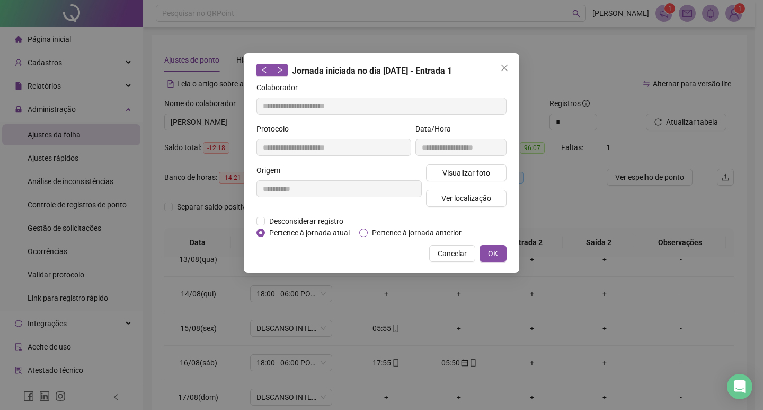
click at [364, 236] on label "Pertence à jornada anterior" at bounding box center [412, 233] width 107 height 12
click at [496, 254] on span "OK" at bounding box center [493, 253] width 10 height 12
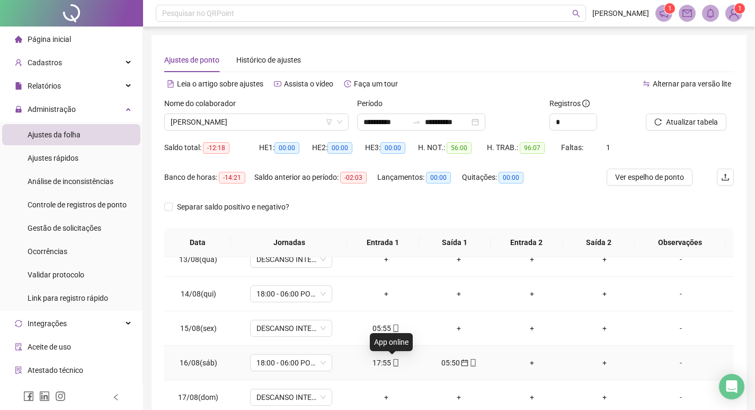
click at [394, 361] on icon "mobile" at bounding box center [395, 362] width 5 height 7
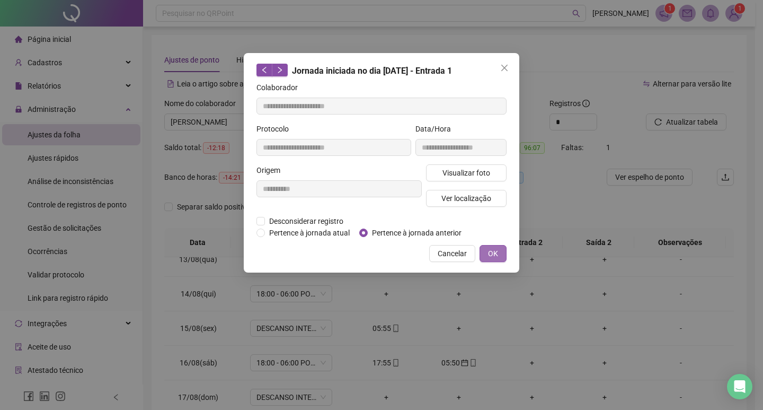
click at [492, 253] on span "OK" at bounding box center [493, 253] width 10 height 12
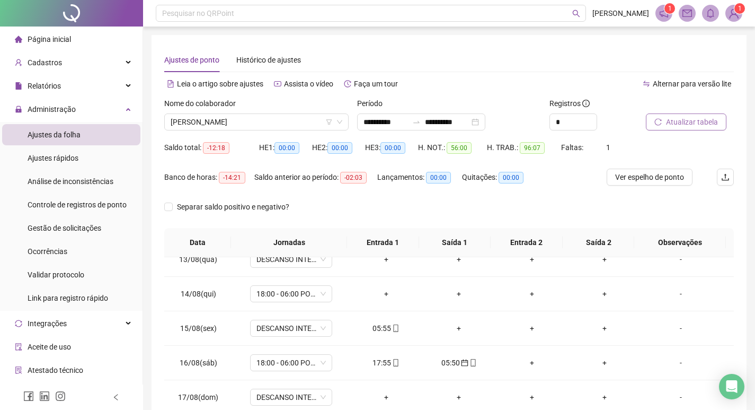
click at [702, 120] on span "Atualizar tabela" at bounding box center [692, 122] width 52 height 12
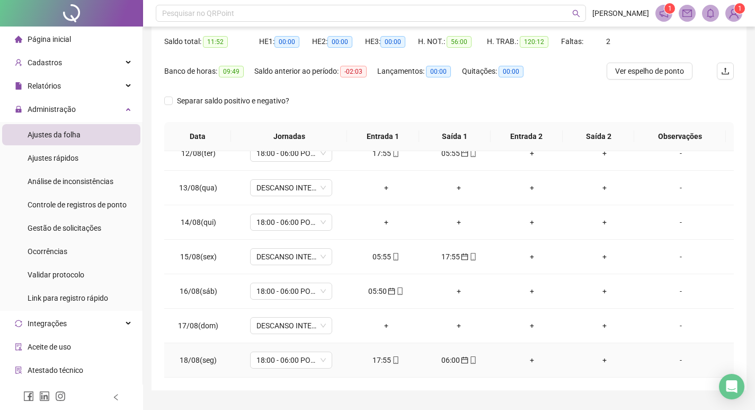
scroll to position [375, 0]
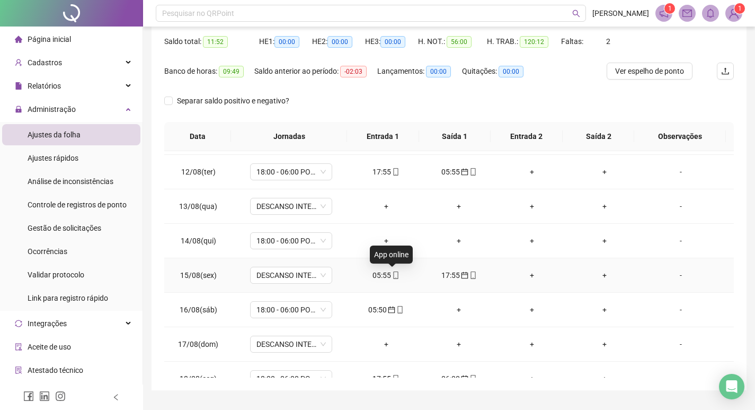
click at [393, 276] on icon "mobile" at bounding box center [395, 274] width 7 height 7
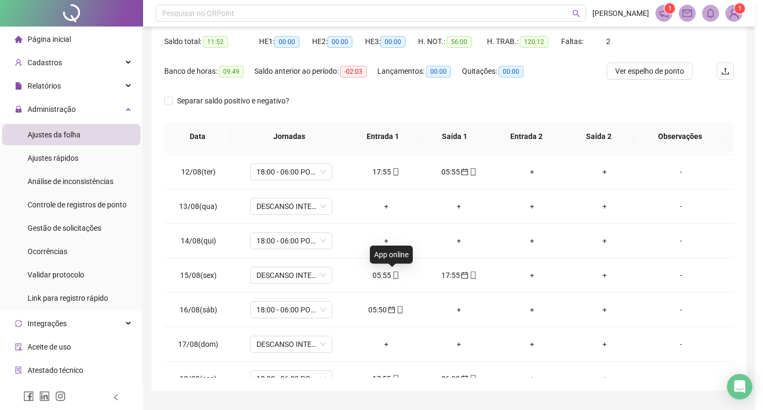
type input "**********"
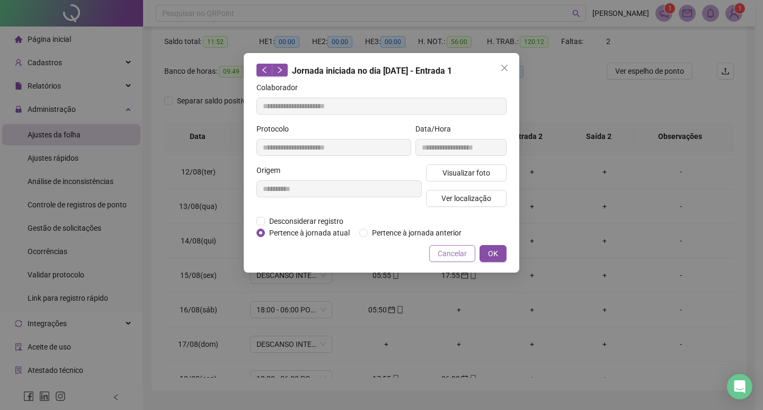
click at [453, 252] on span "Cancelar" at bounding box center [452, 253] width 29 height 12
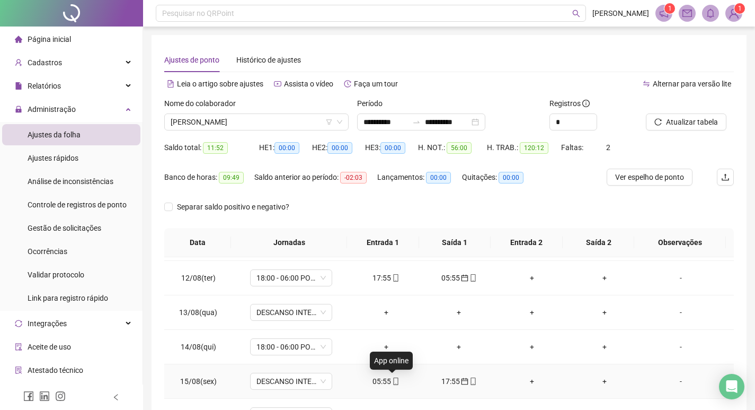
click at [392, 381] on icon "mobile" at bounding box center [395, 380] width 7 height 7
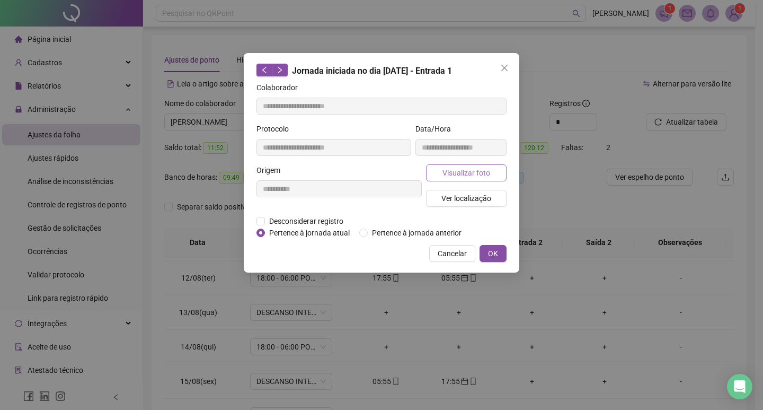
click at [472, 168] on span "Visualizar foto" at bounding box center [466, 173] width 48 height 12
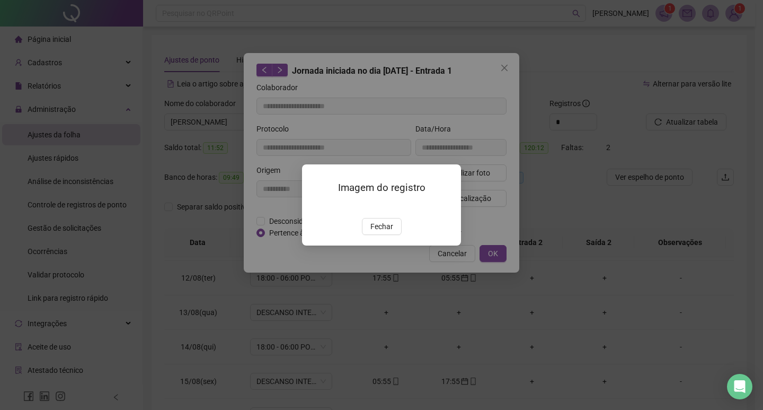
drag, startPoint x: 390, startPoint y: 287, endPoint x: 406, endPoint y: 254, distance: 36.5
click at [392, 232] on span "Fechar" at bounding box center [381, 226] width 23 height 12
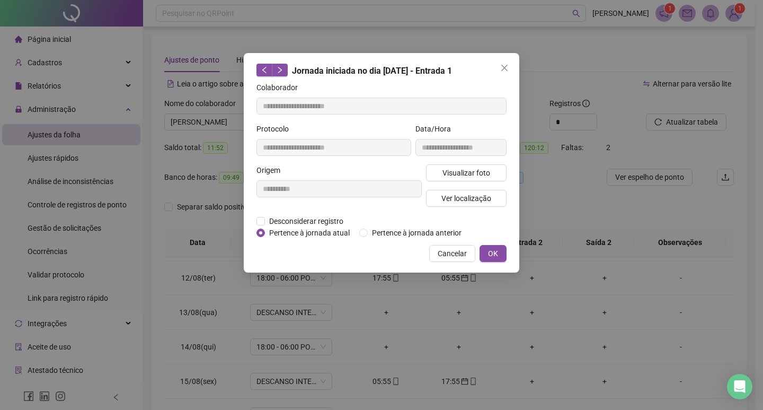
drag, startPoint x: 504, startPoint y: 67, endPoint x: 487, endPoint y: 103, distance: 40.3
click at [503, 67] on icon "close" at bounding box center [504, 68] width 6 height 6
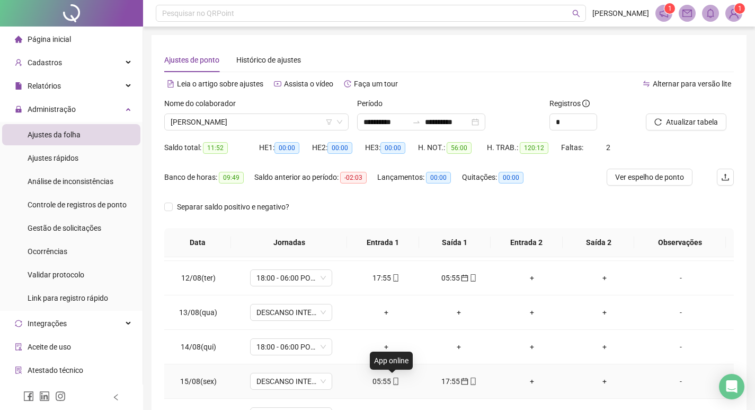
click at [392, 385] on span at bounding box center [395, 381] width 8 height 8
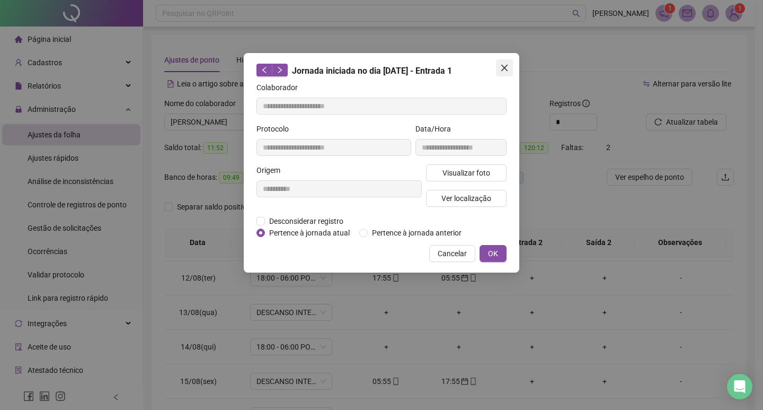
click at [505, 70] on icon "close" at bounding box center [504, 68] width 8 height 8
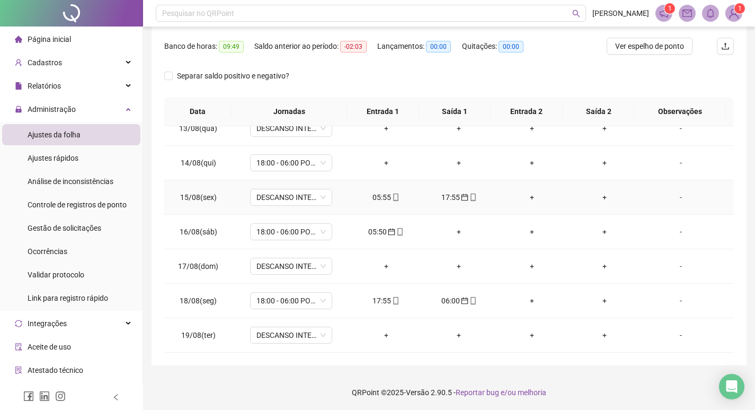
scroll to position [132, 0]
click at [461, 198] on icon "calendar" at bounding box center [464, 195] width 7 height 7
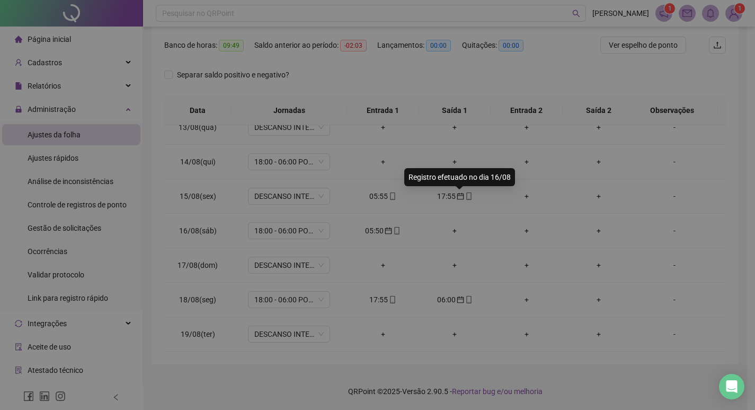
type input "**********"
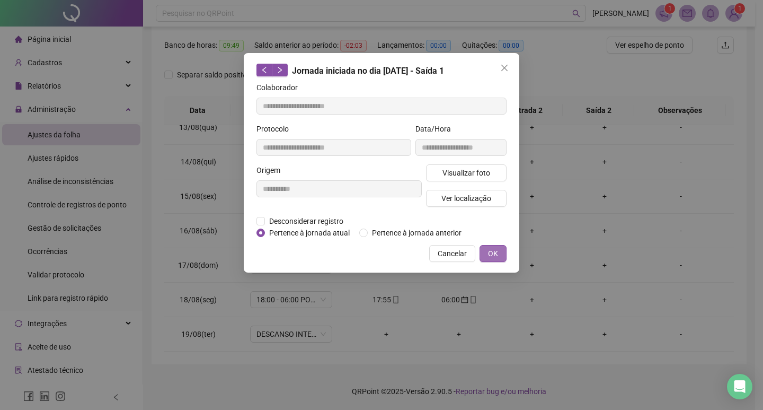
click at [490, 251] on span "OK" at bounding box center [493, 253] width 10 height 12
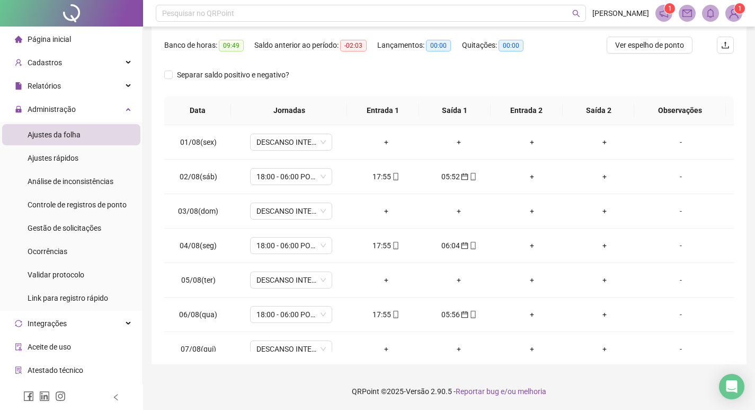
scroll to position [0, 0]
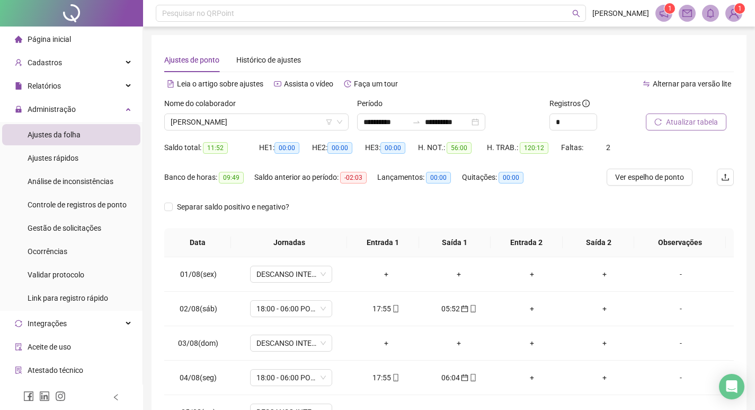
click at [678, 120] on span "Atualizar tabela" at bounding box center [692, 122] width 52 height 12
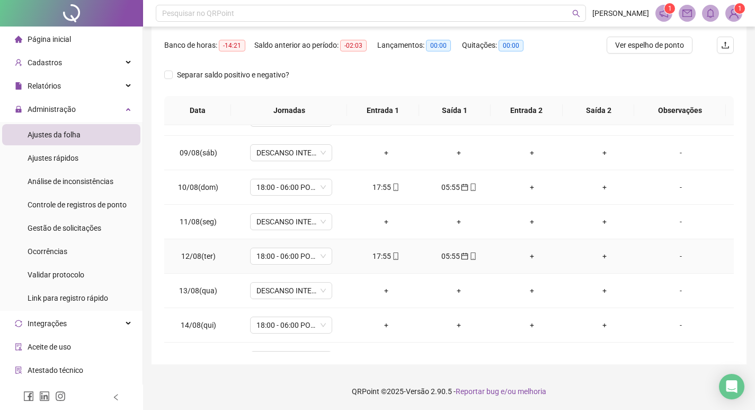
scroll to position [318, 0]
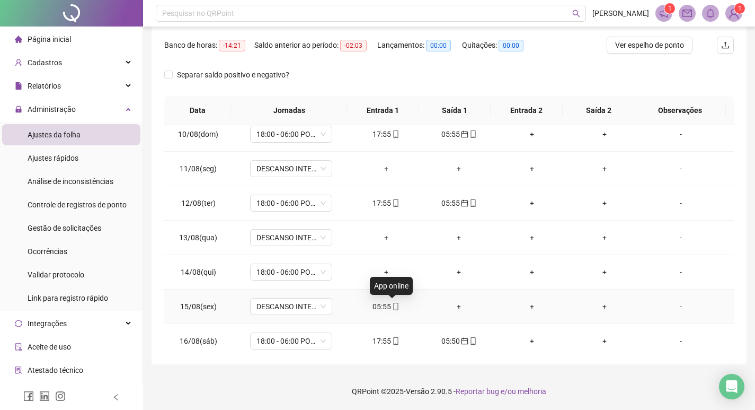
click at [393, 307] on icon "mobile" at bounding box center [395, 306] width 7 height 7
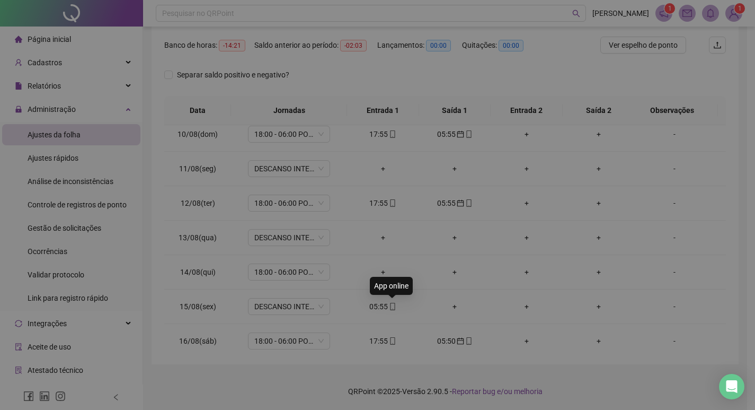
type input "**********"
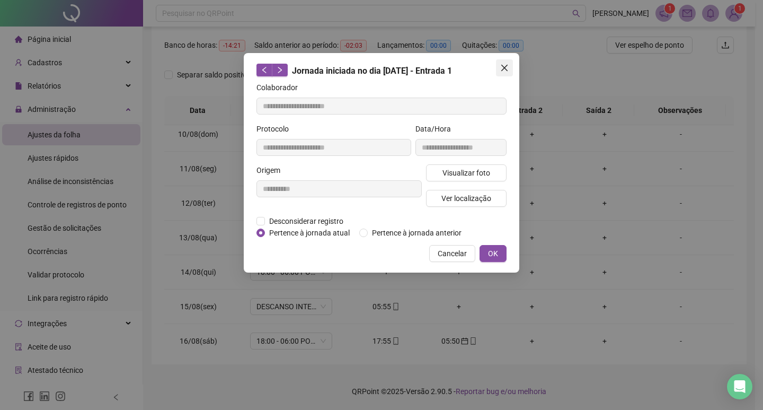
drag, startPoint x: 508, startPoint y: 67, endPoint x: 486, endPoint y: 85, distance: 27.8
click at [507, 67] on icon "close" at bounding box center [504, 68] width 8 height 8
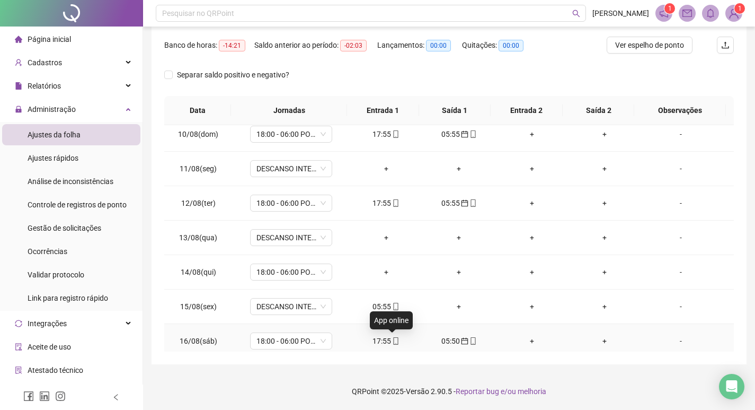
click at [393, 341] on icon "mobile" at bounding box center [395, 340] width 7 height 7
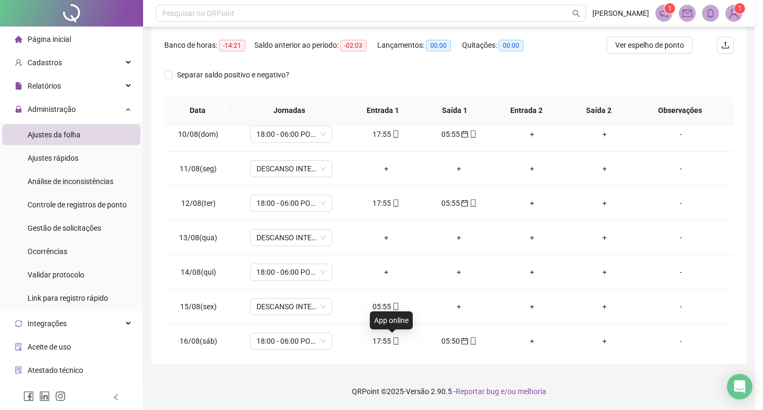
type input "**********"
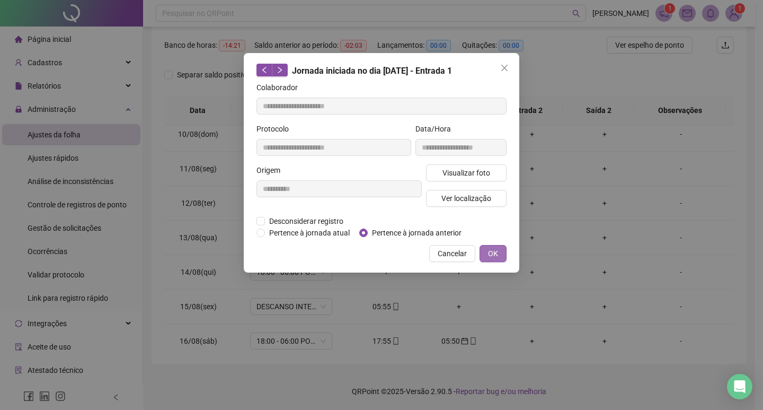
click at [496, 250] on span "OK" at bounding box center [493, 253] width 10 height 12
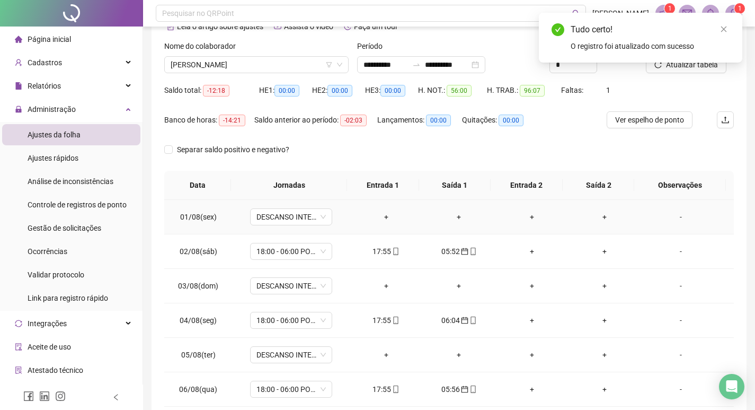
scroll to position [0, 0]
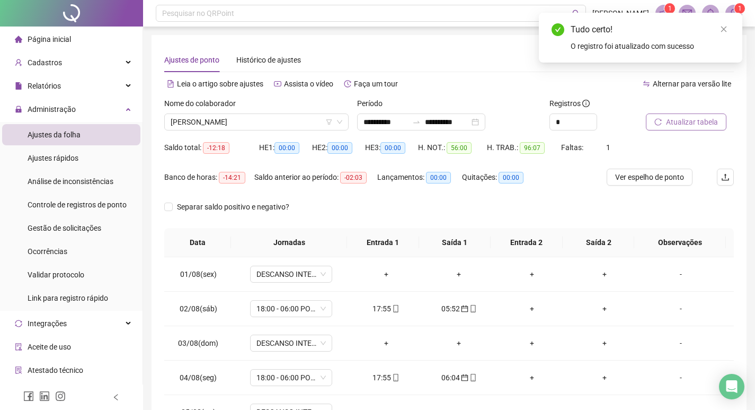
click at [682, 120] on span "Atualizar tabela" at bounding box center [692, 122] width 52 height 12
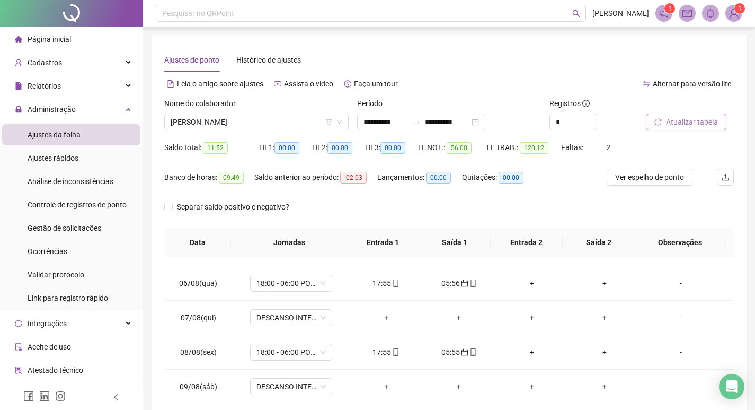
click at [682, 119] on span "Atualizar tabela" at bounding box center [692, 122] width 52 height 12
